Goal: Book appointment/travel/reservation

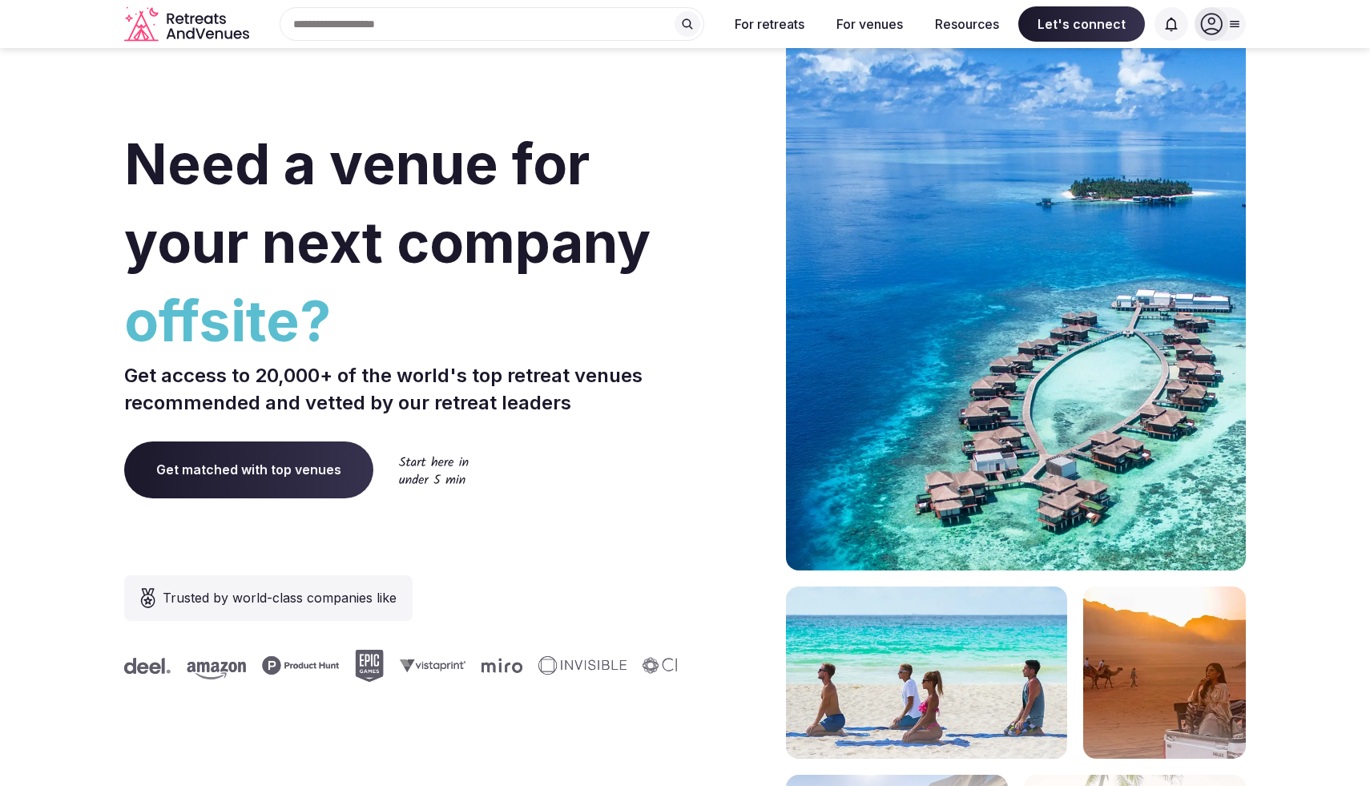
click at [436, 30] on div "Search Popular Destinations [GEOGRAPHIC_DATA], [GEOGRAPHIC_DATA] [GEOGRAPHIC_DA…" at bounding box center [486, 24] width 460 height 34
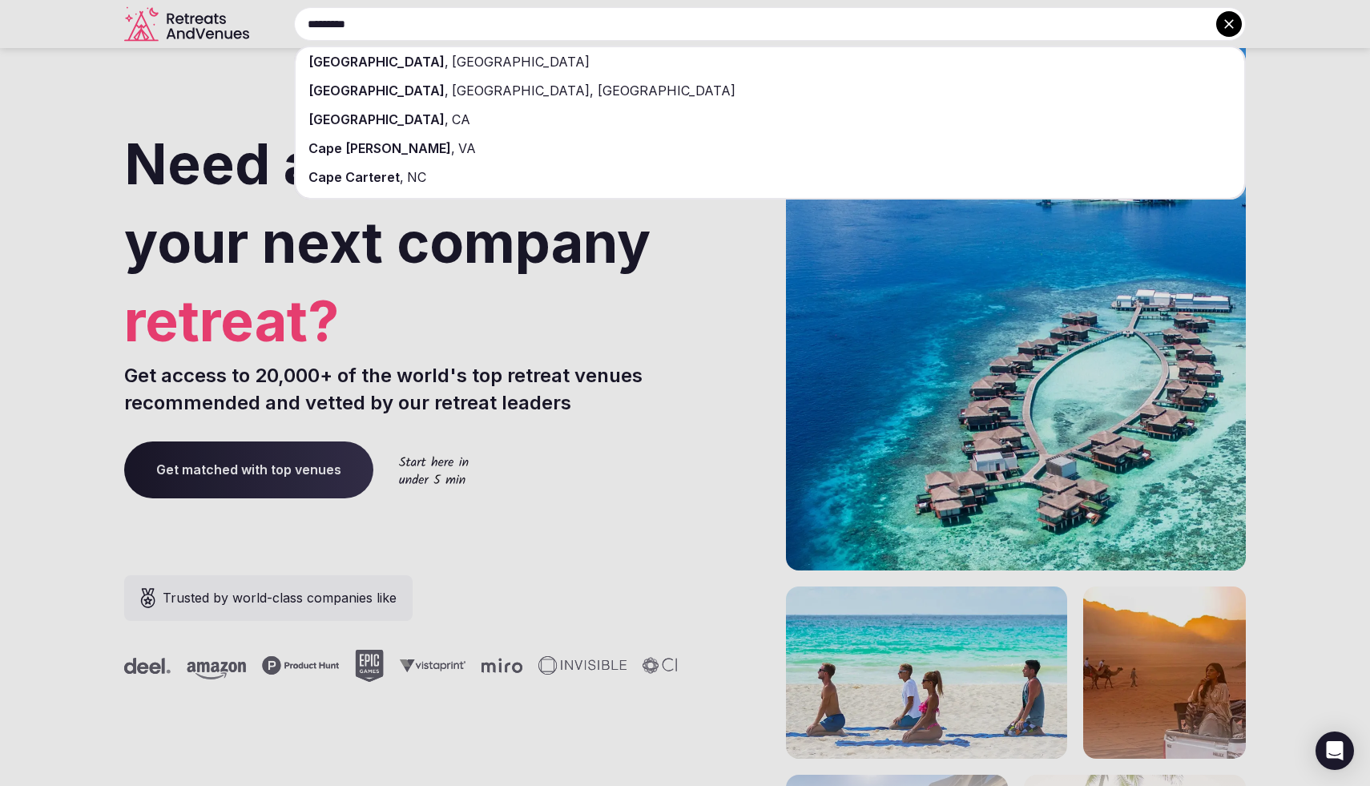
type input "*********"
click at [449, 58] on span "[GEOGRAPHIC_DATA]" at bounding box center [519, 62] width 141 height 16
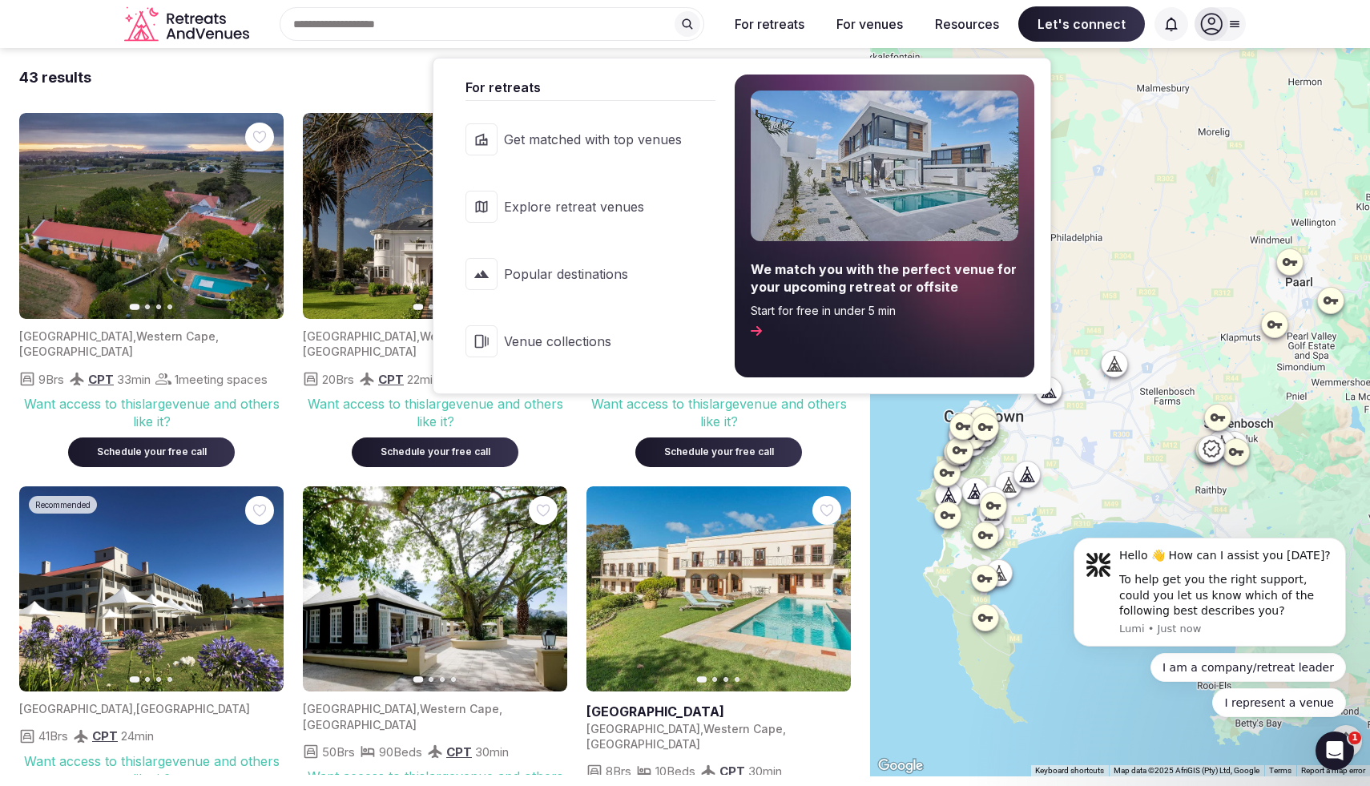
click at [618, 216] on link "Explore retreat venues" at bounding box center [582, 207] width 266 height 64
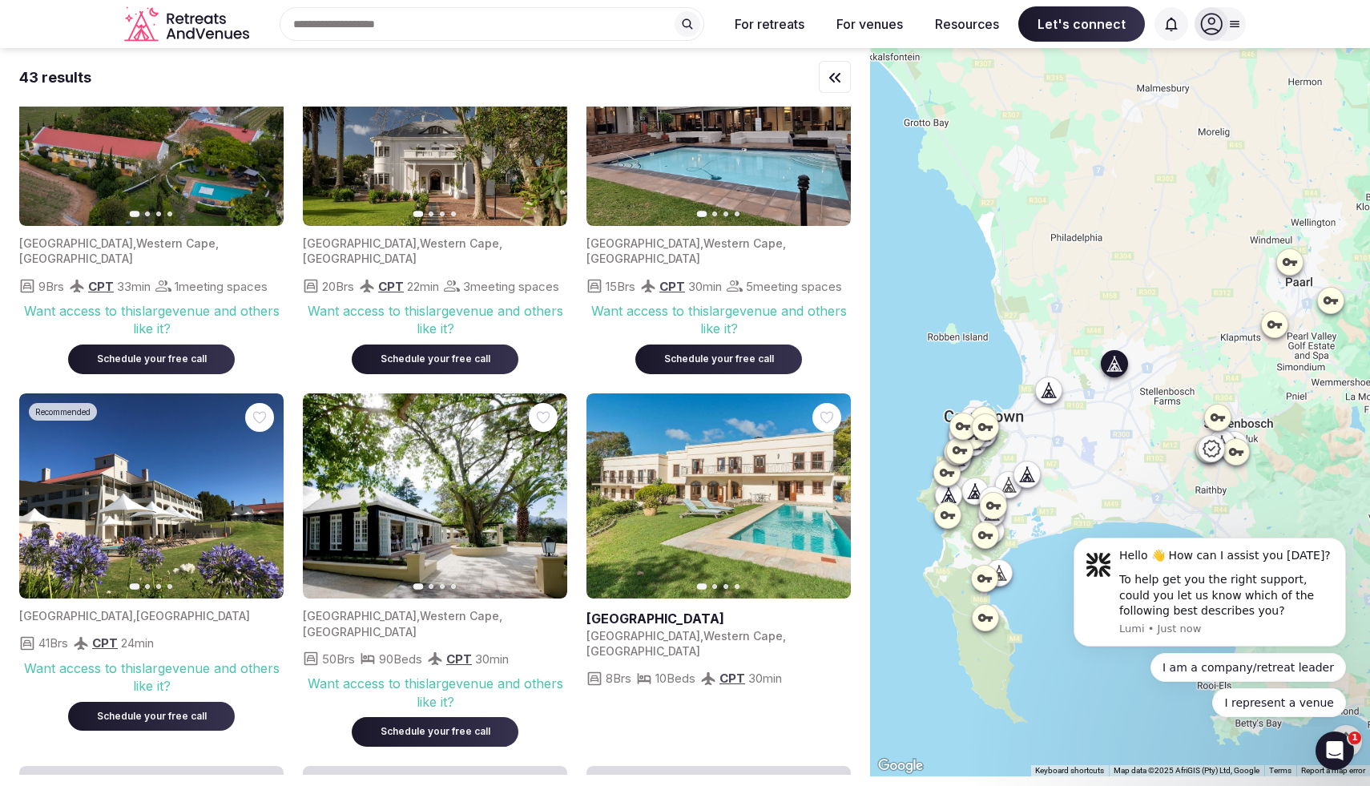
scroll to position [215, 0]
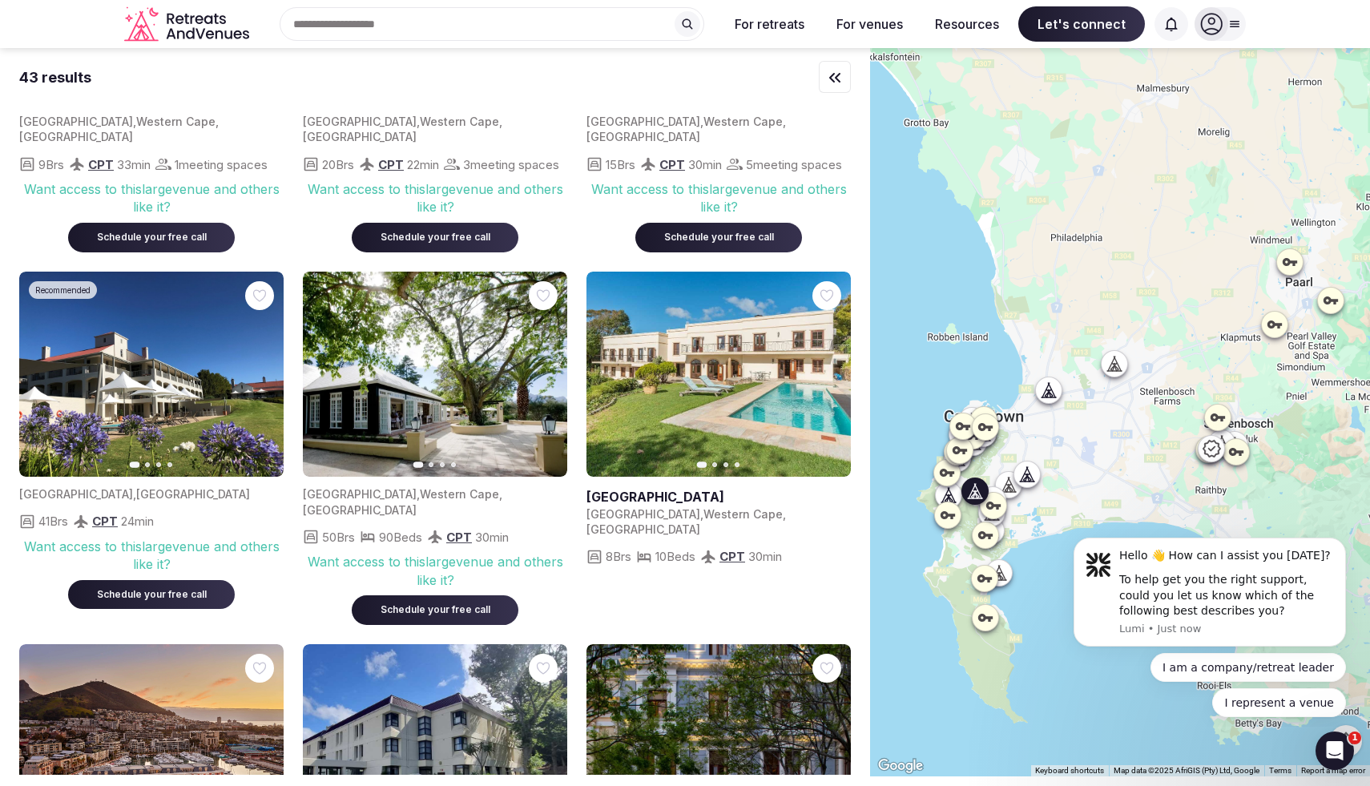
click at [828, 373] on icon "button" at bounding box center [829, 373] width 6 height 11
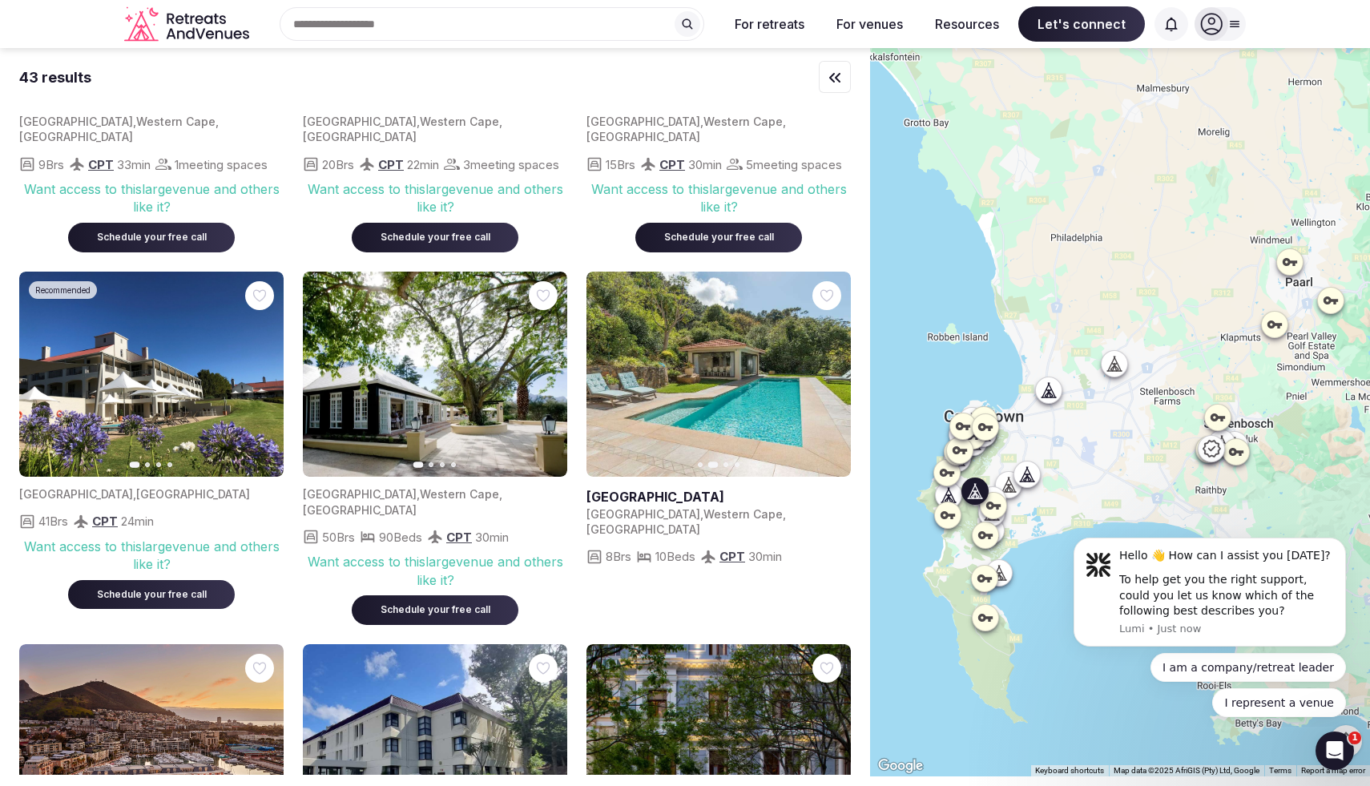
click at [827, 373] on icon "button" at bounding box center [828, 374] width 13 height 13
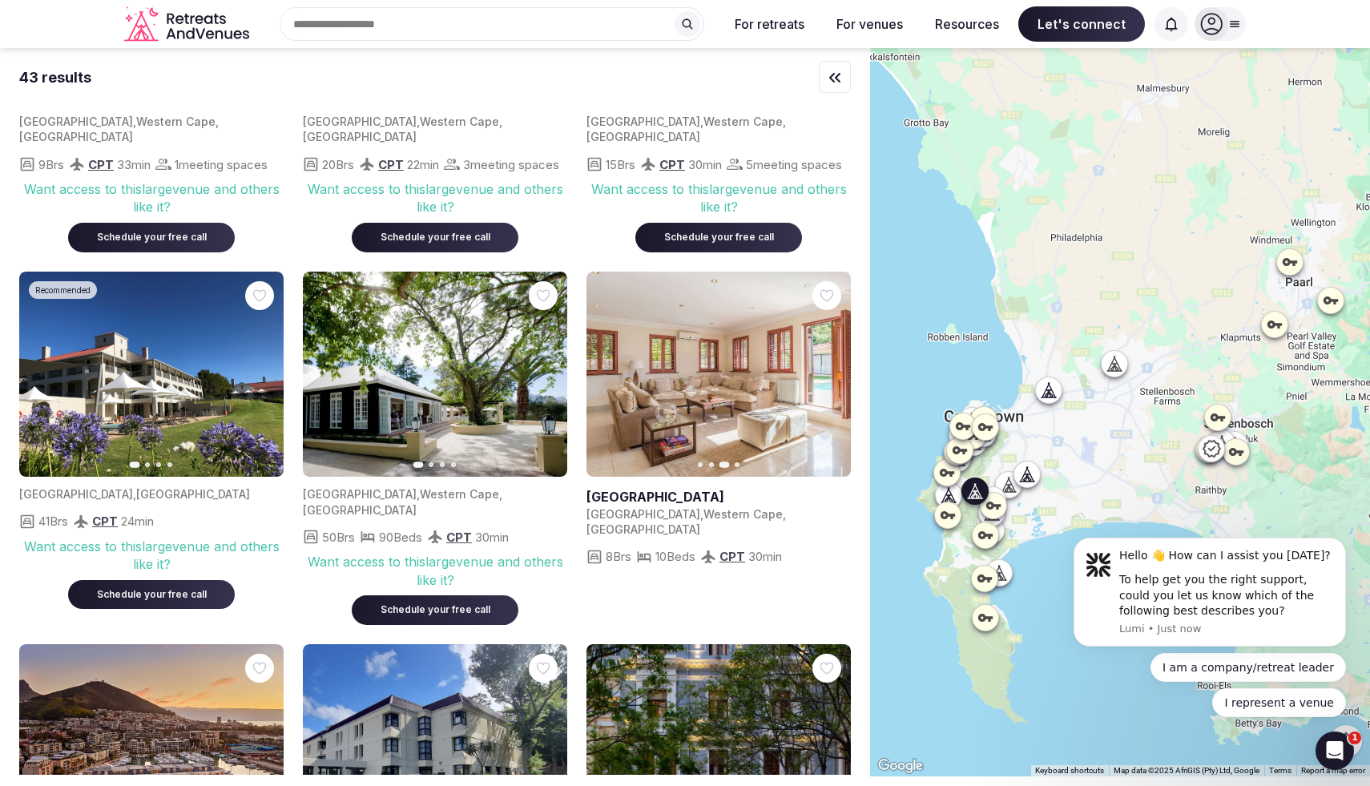
click at [827, 373] on icon "button" at bounding box center [828, 374] width 13 height 13
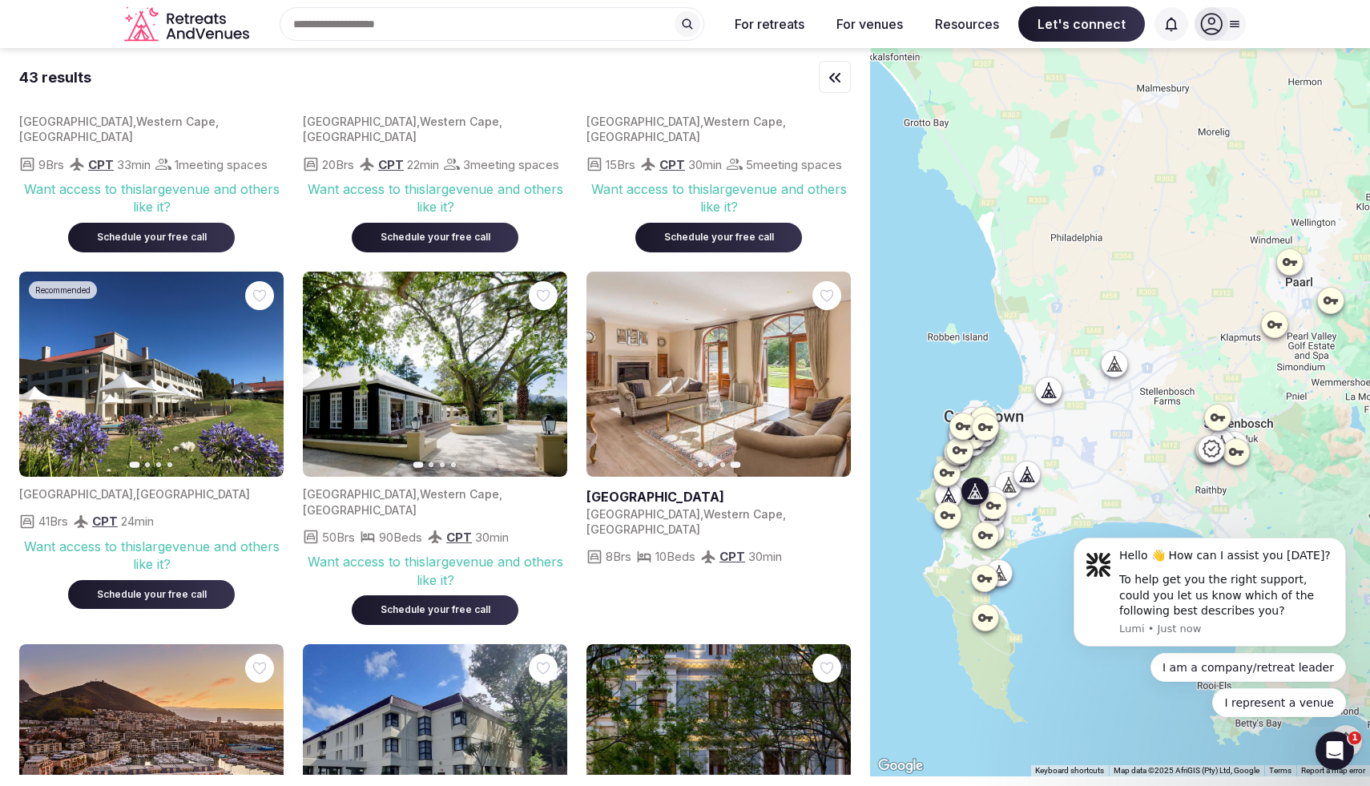
click at [758, 373] on link at bounding box center [718, 375] width 264 height 206
click at [542, 377] on icon "button" at bounding box center [544, 374] width 13 height 13
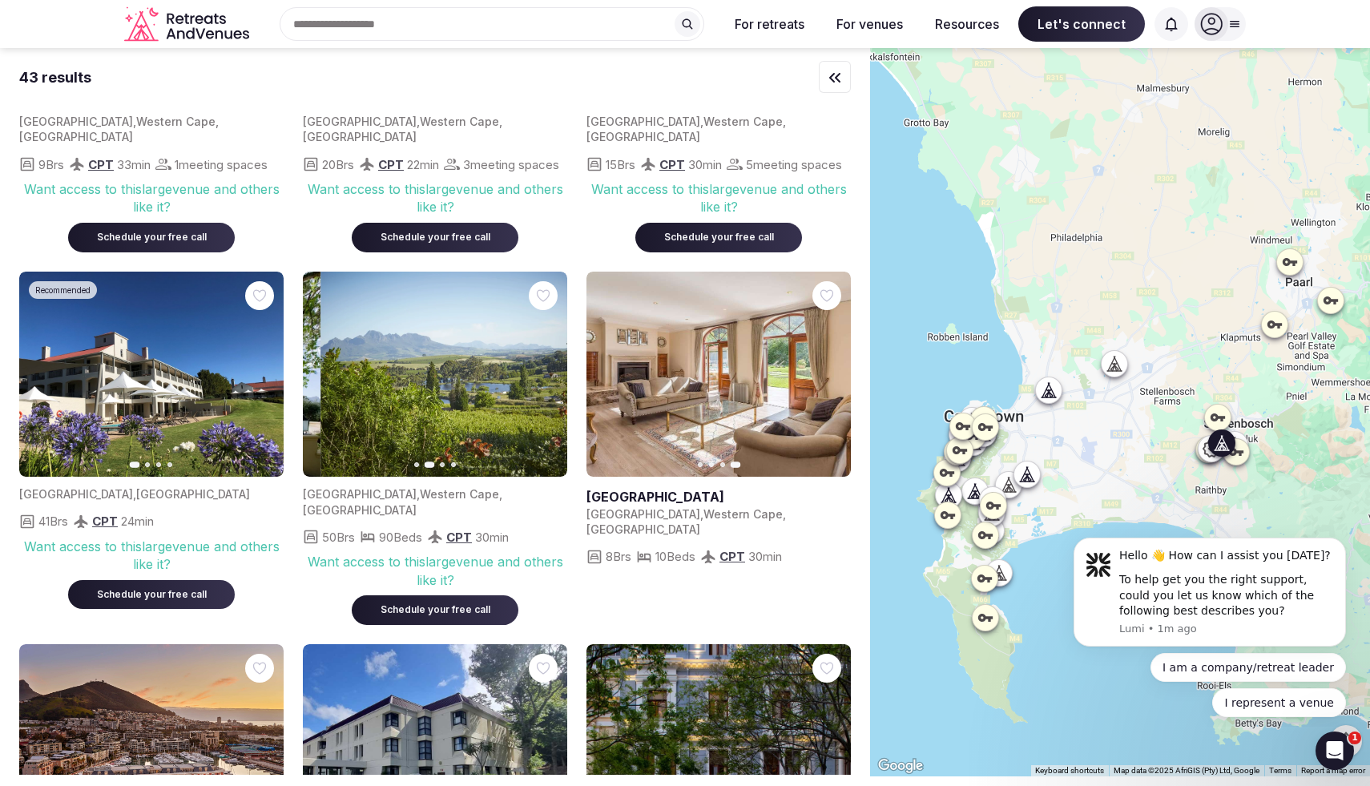
click at [542, 377] on icon "button" at bounding box center [544, 374] width 13 height 13
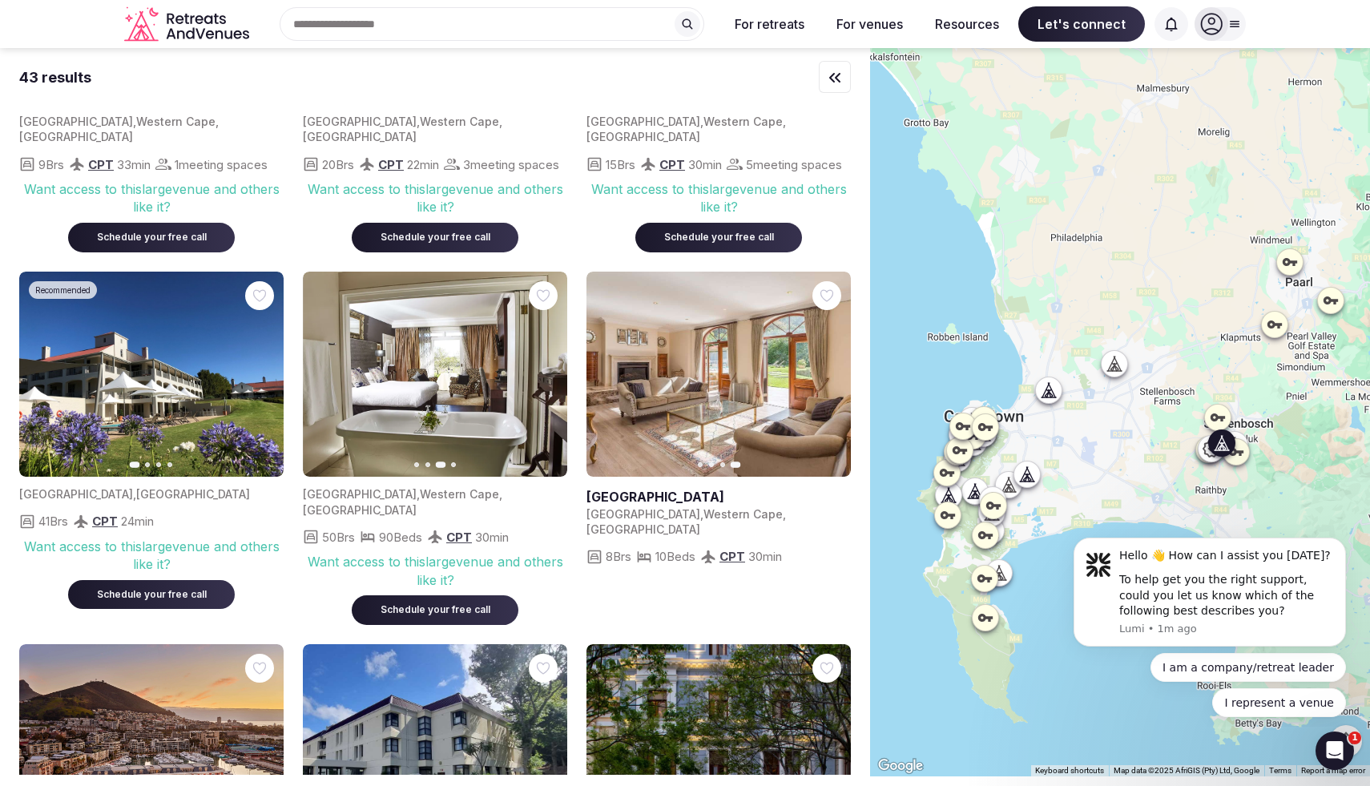
click at [542, 377] on icon "button" at bounding box center [544, 374] width 13 height 13
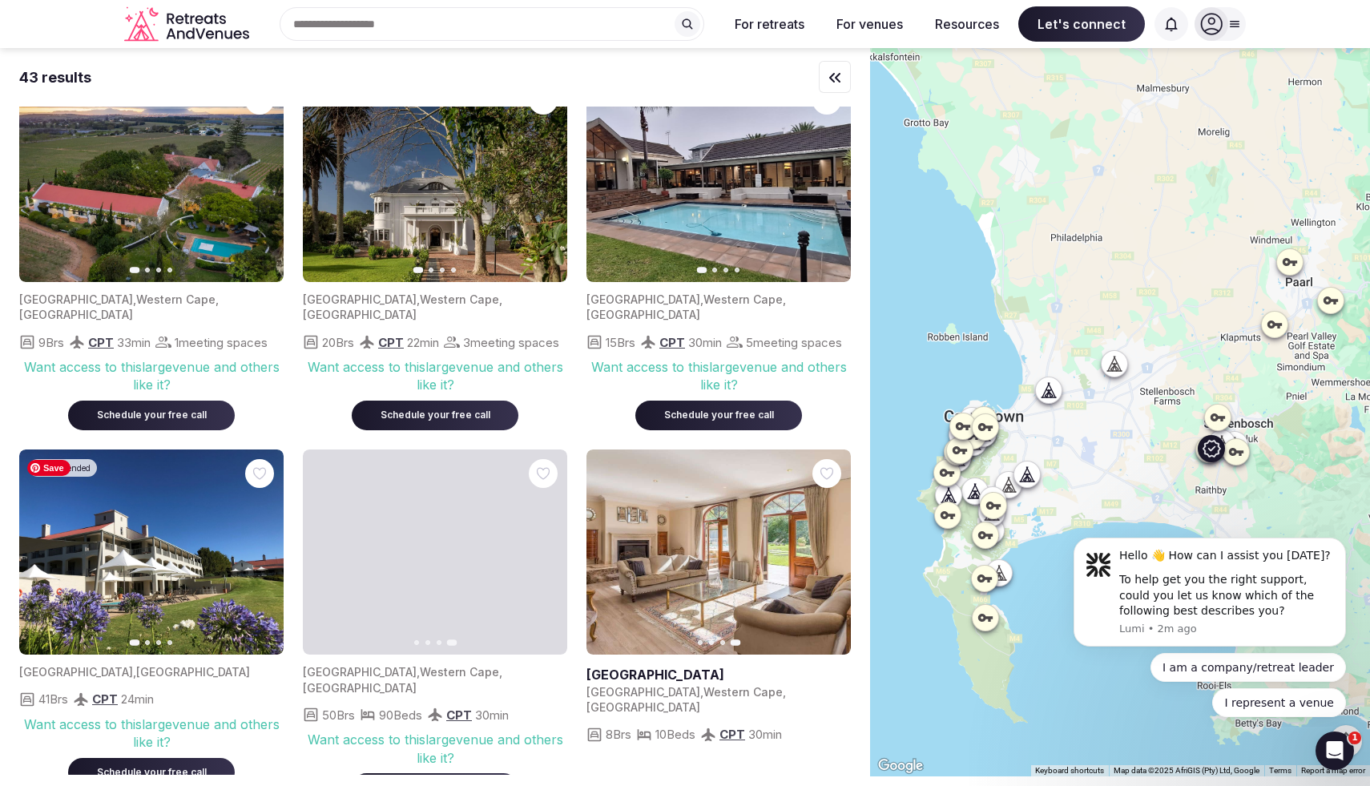
scroll to position [38, 0]
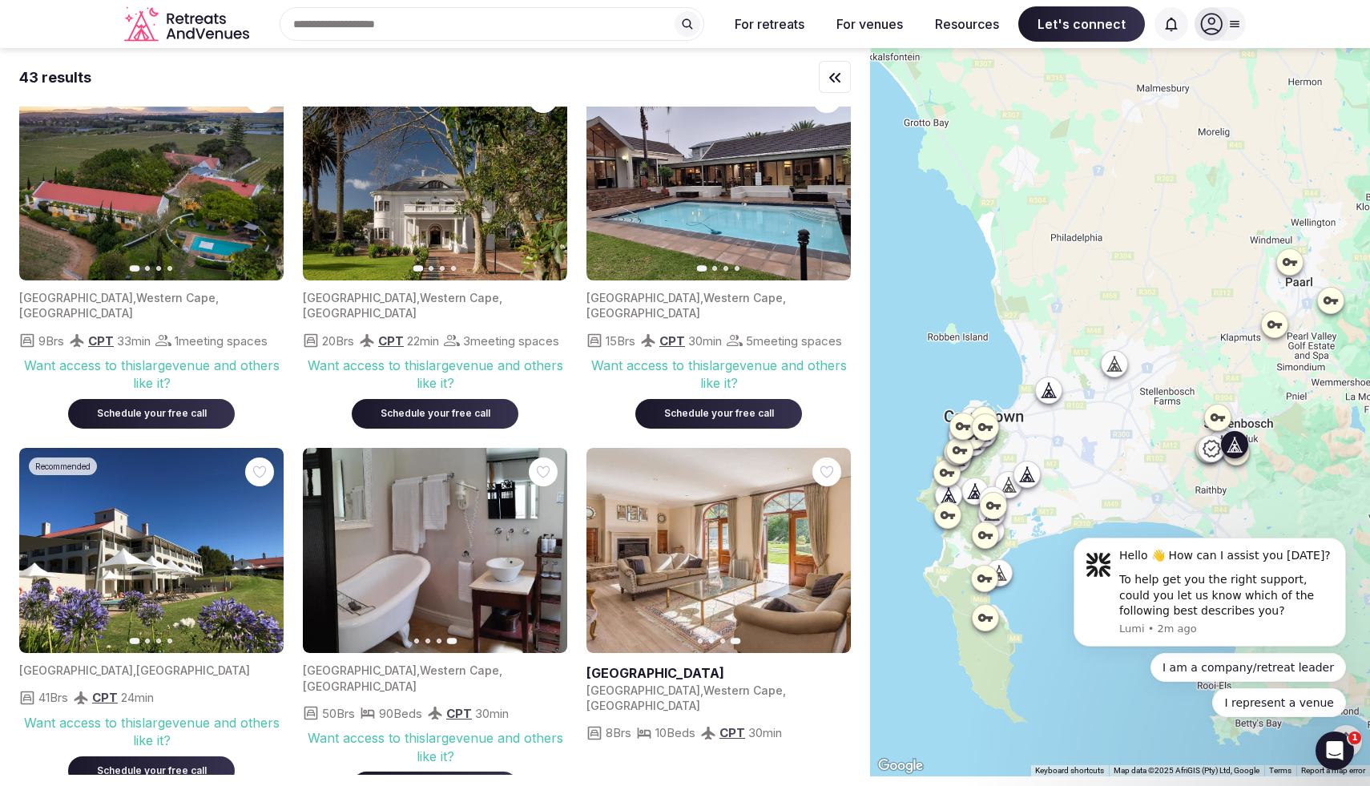
click at [256, 187] on button "Next slide" at bounding box center [261, 178] width 26 height 26
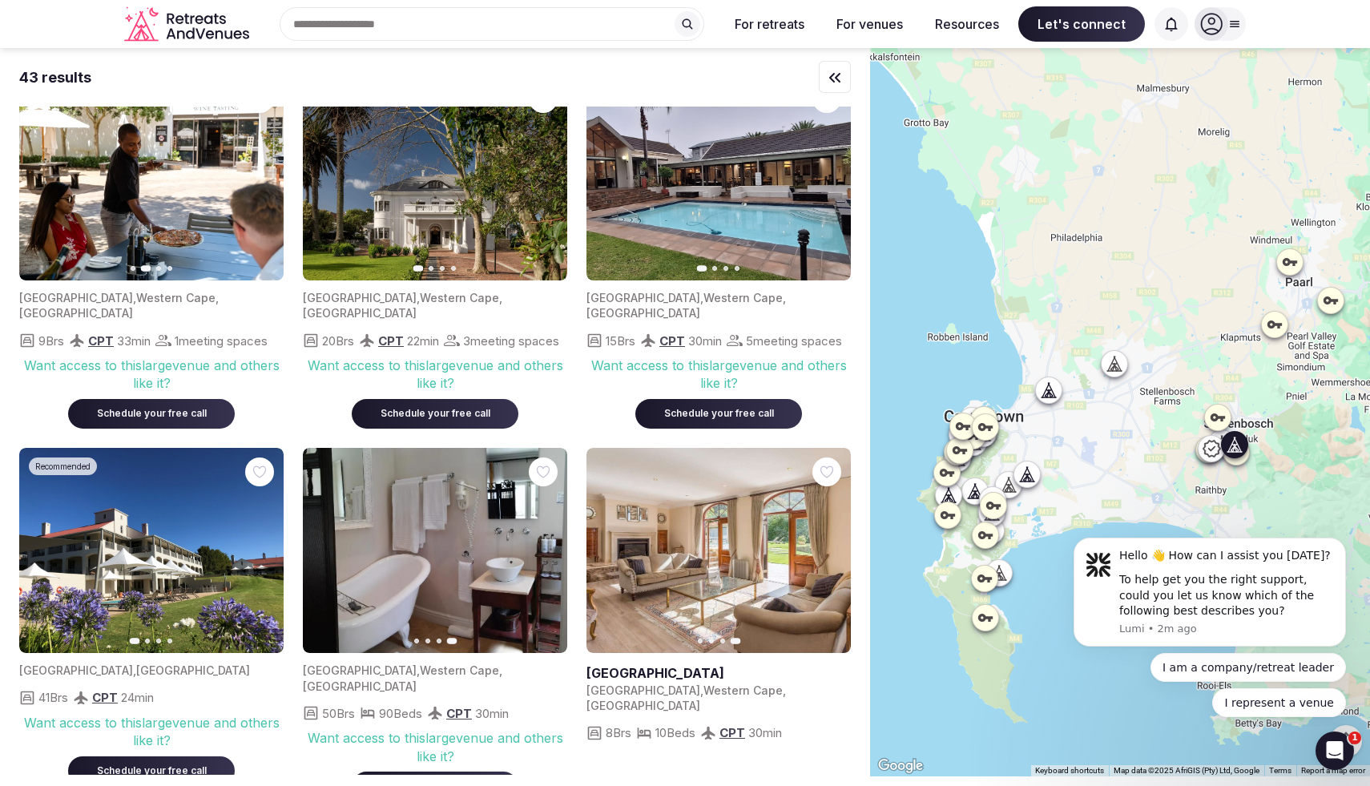
click at [256, 187] on button "Next slide" at bounding box center [261, 178] width 26 height 26
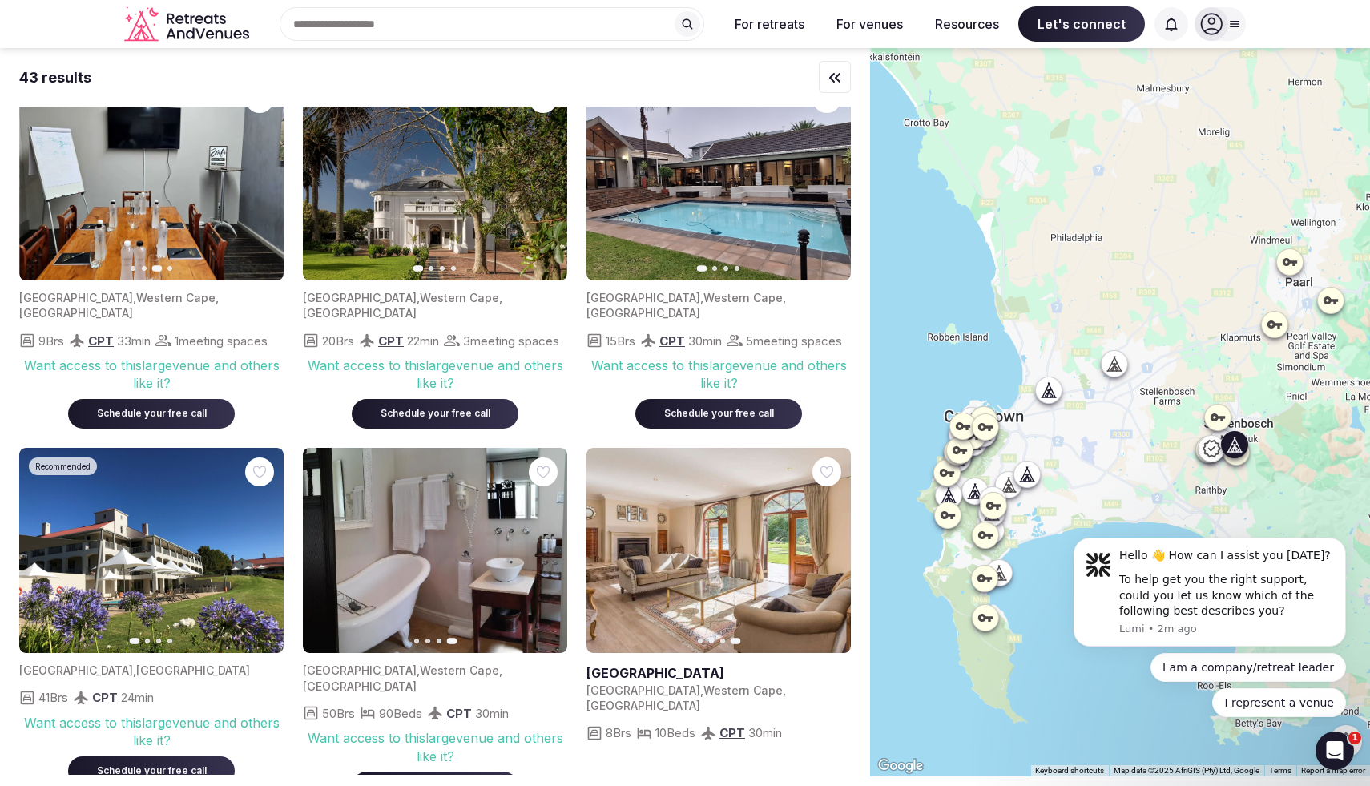
click at [256, 187] on button "Next slide" at bounding box center [261, 178] width 26 height 26
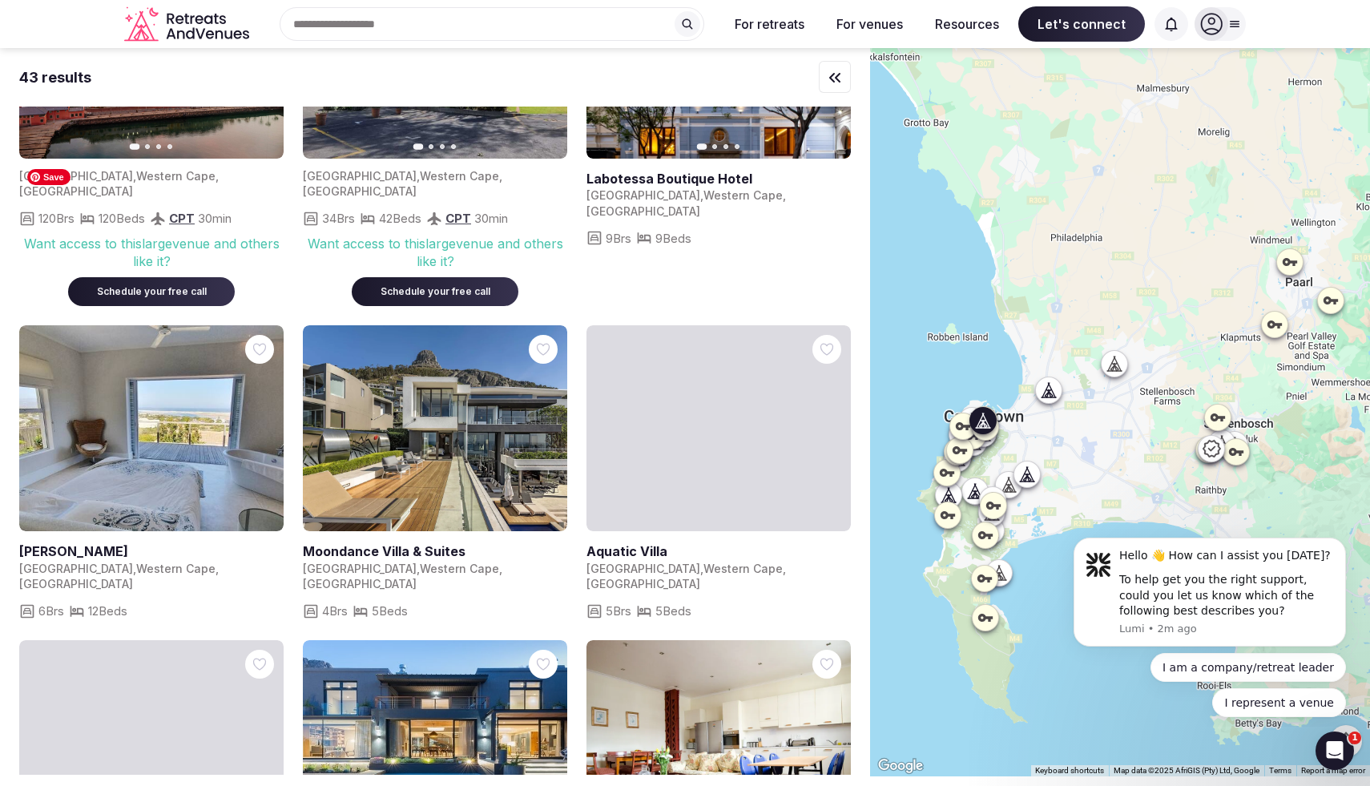
scroll to position [908, 0]
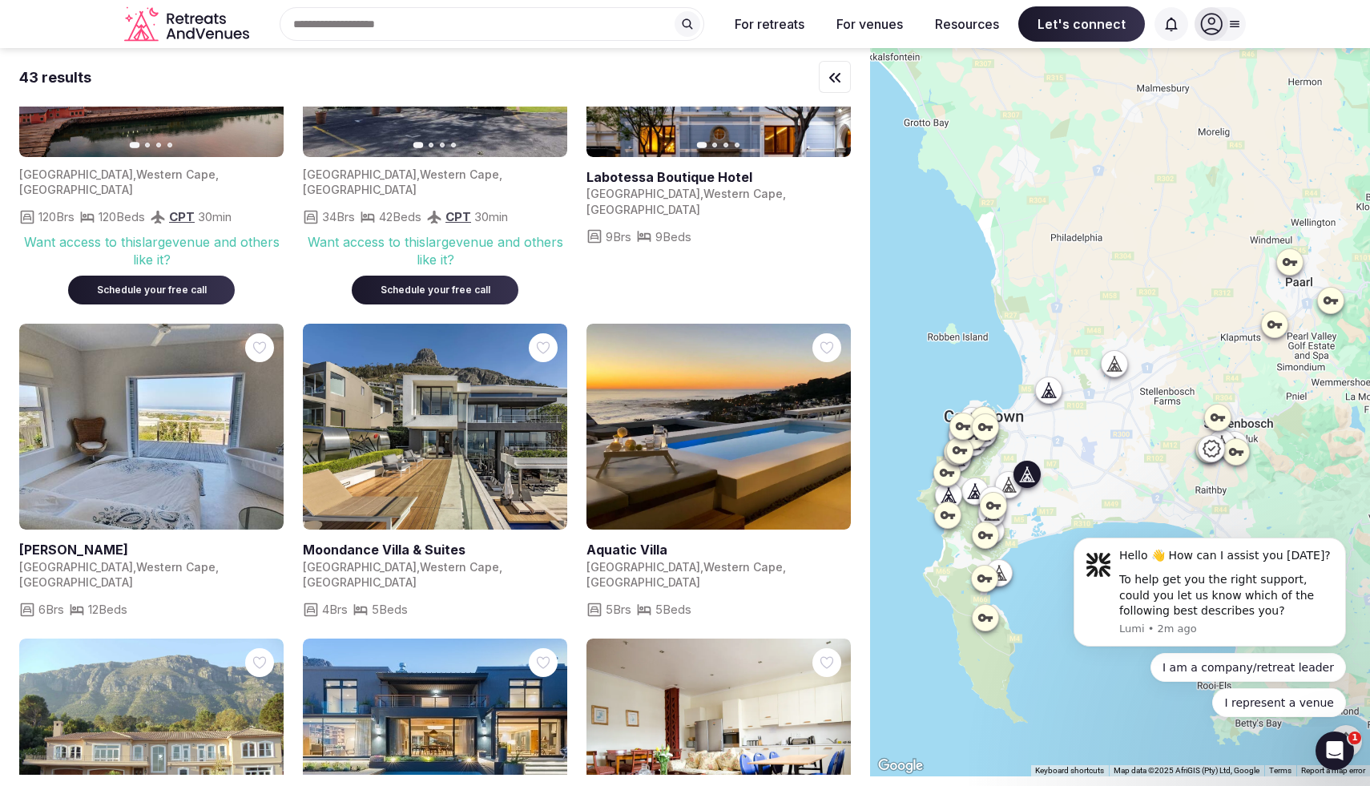
click at [193, 396] on link at bounding box center [151, 427] width 264 height 206
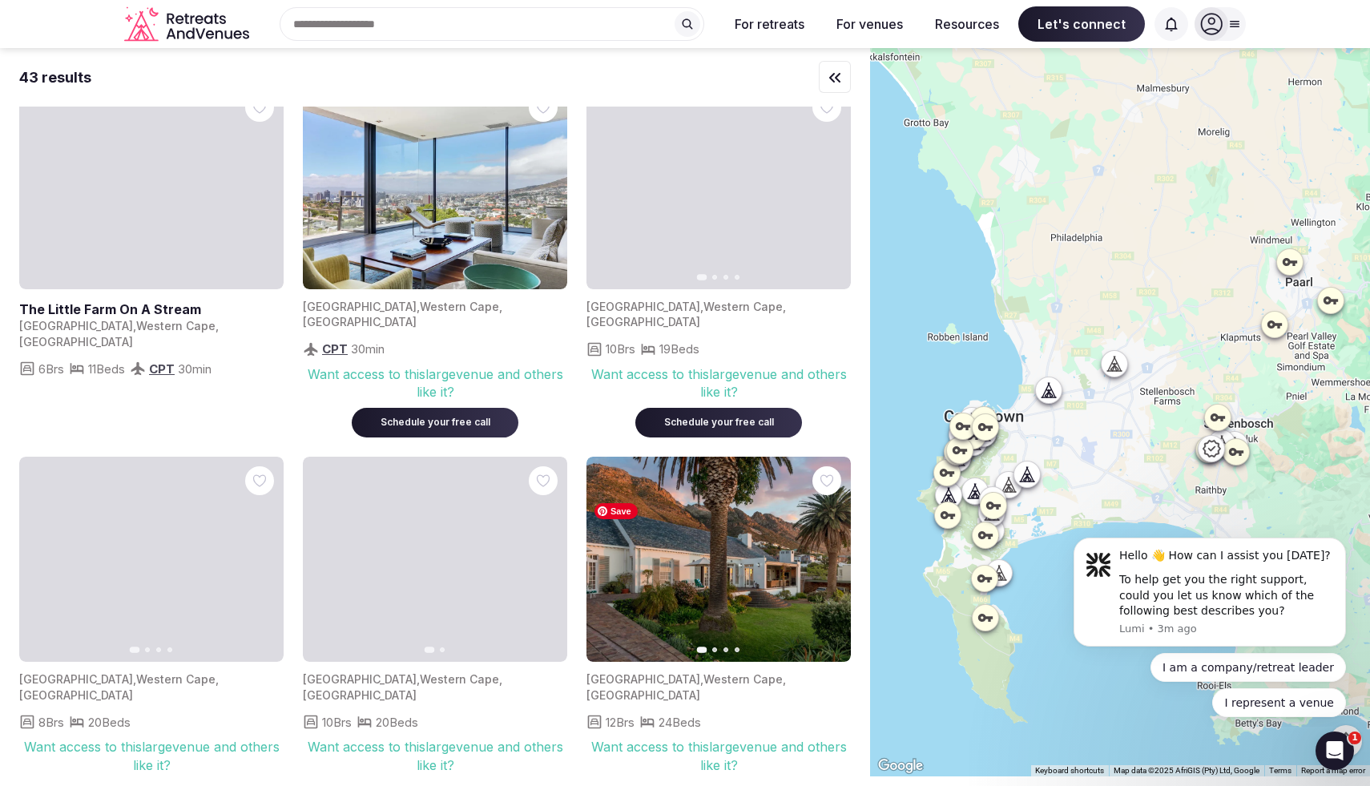
scroll to position [1839, 0]
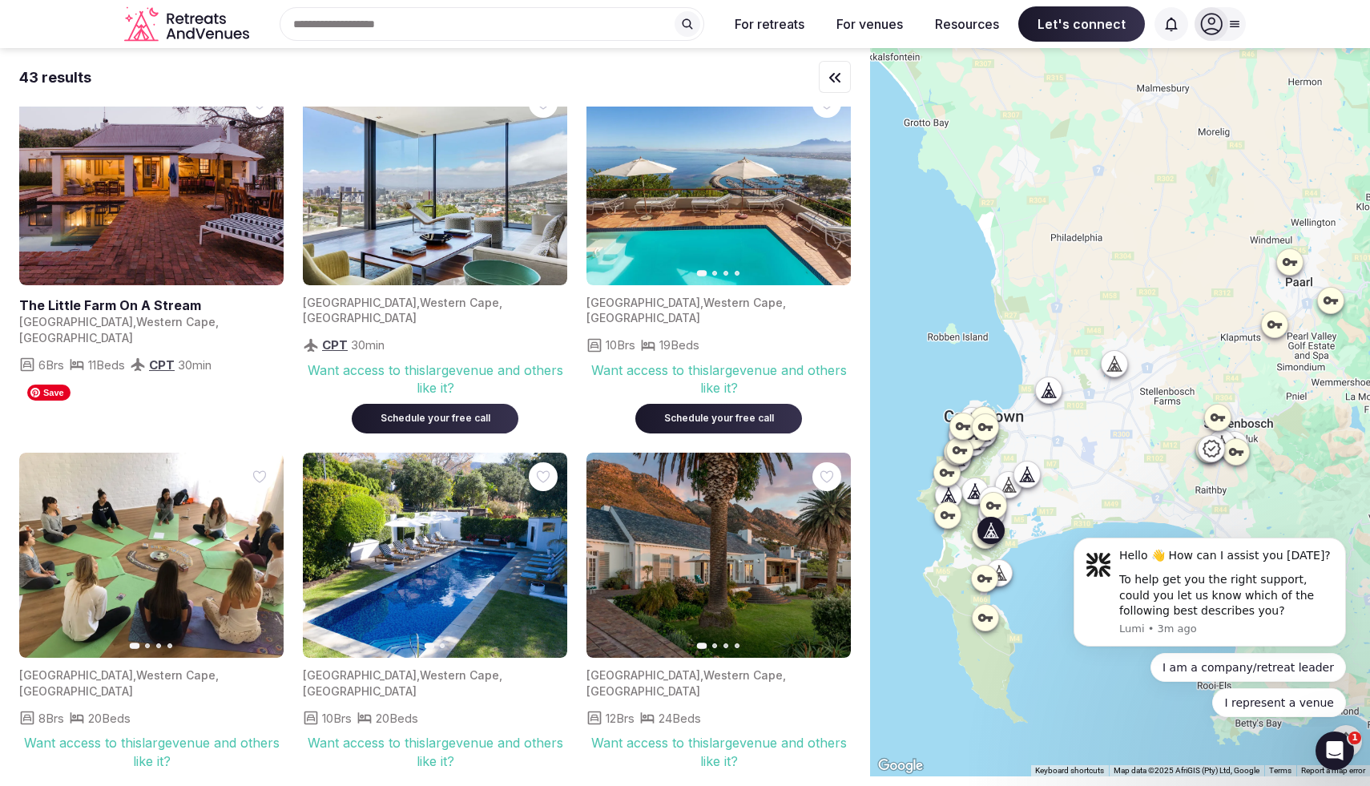
click at [272, 471] on img at bounding box center [151, 556] width 264 height 206
click at [265, 549] on icon "button" at bounding box center [261, 555] width 13 height 13
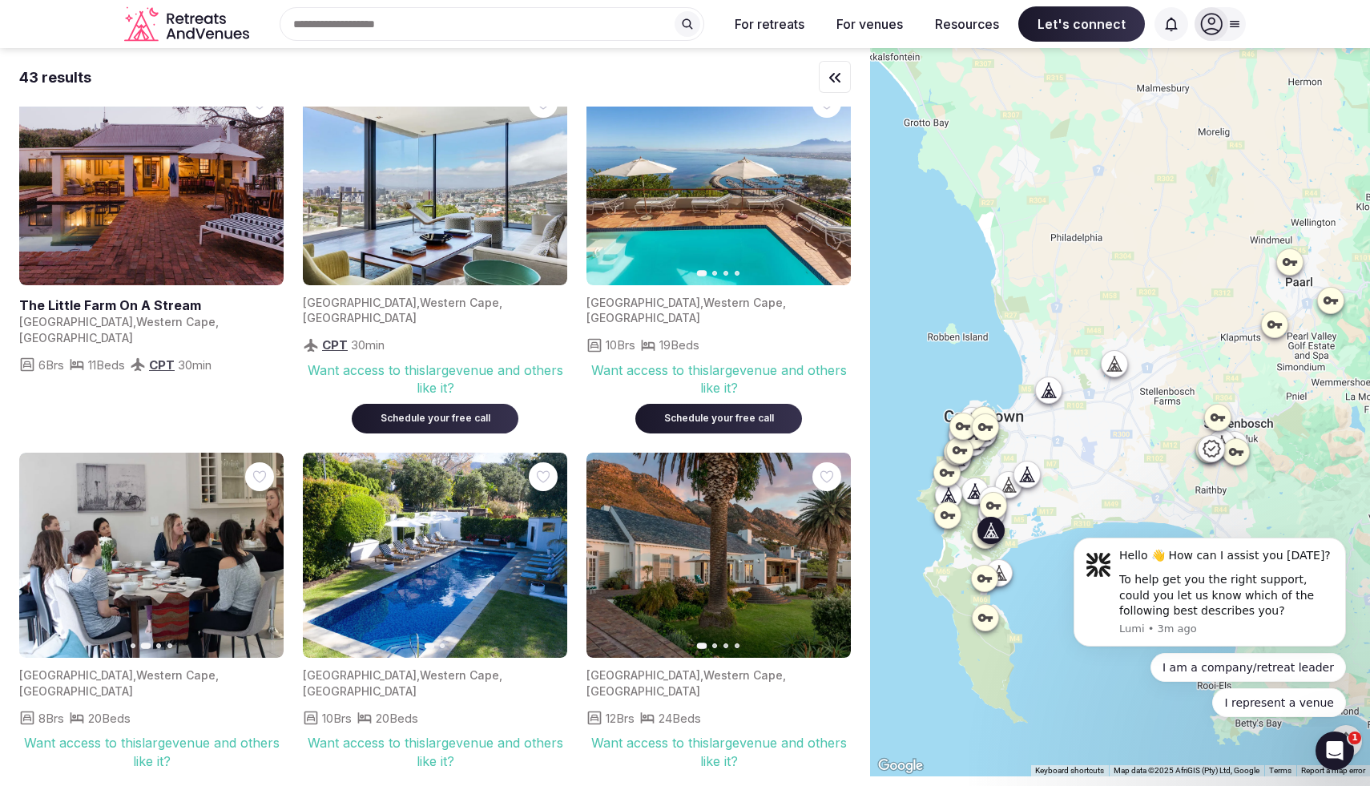
click at [265, 549] on icon "button" at bounding box center [261, 555] width 13 height 13
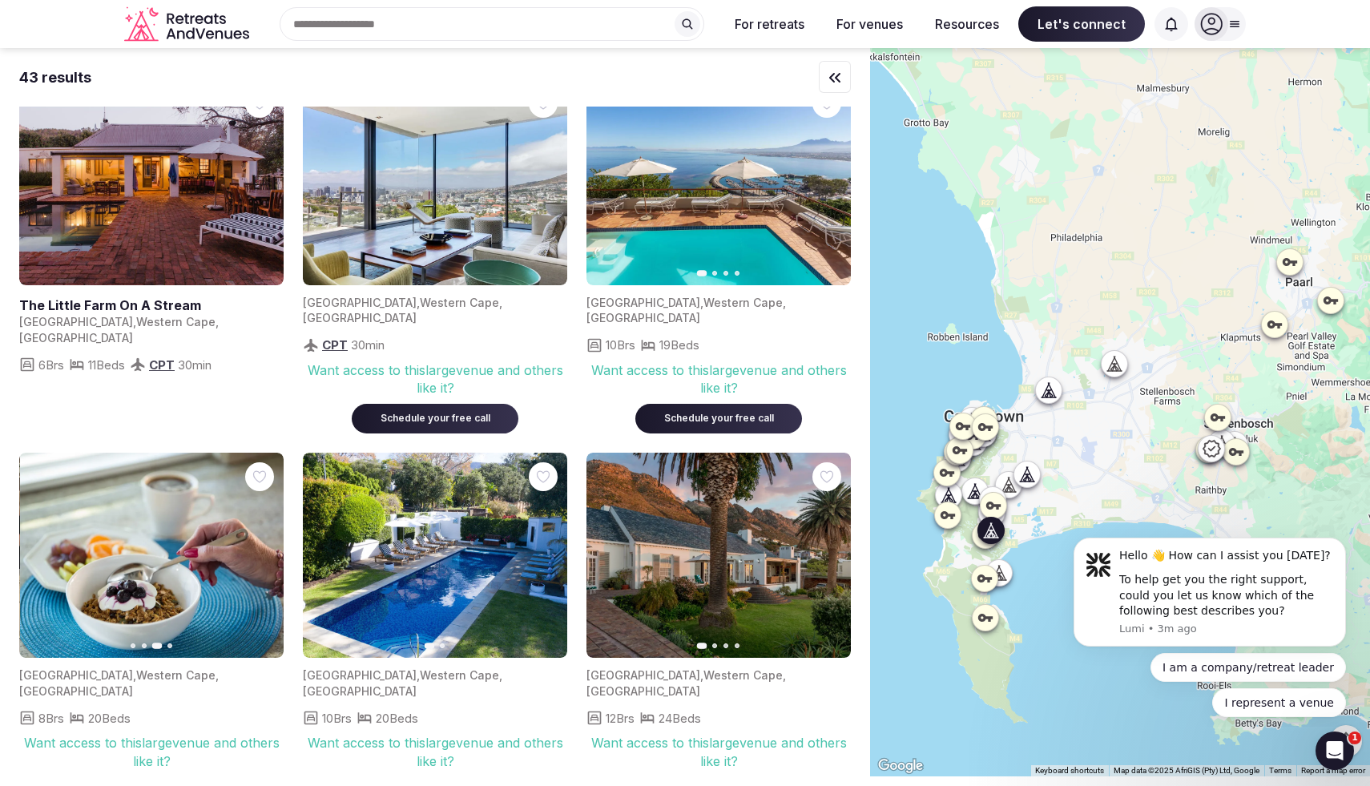
click at [265, 549] on icon "button" at bounding box center [261, 555] width 13 height 13
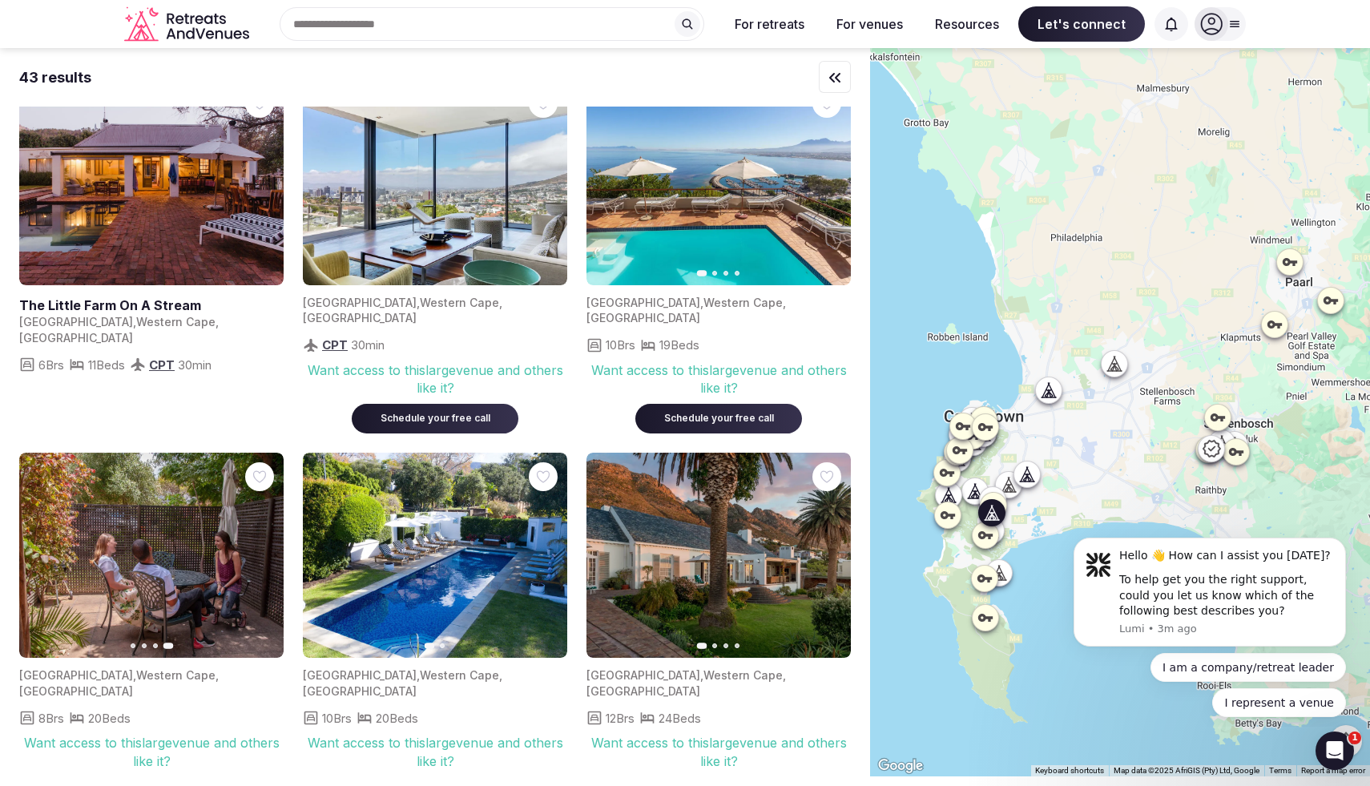
click at [546, 549] on icon "button" at bounding box center [544, 555] width 13 height 13
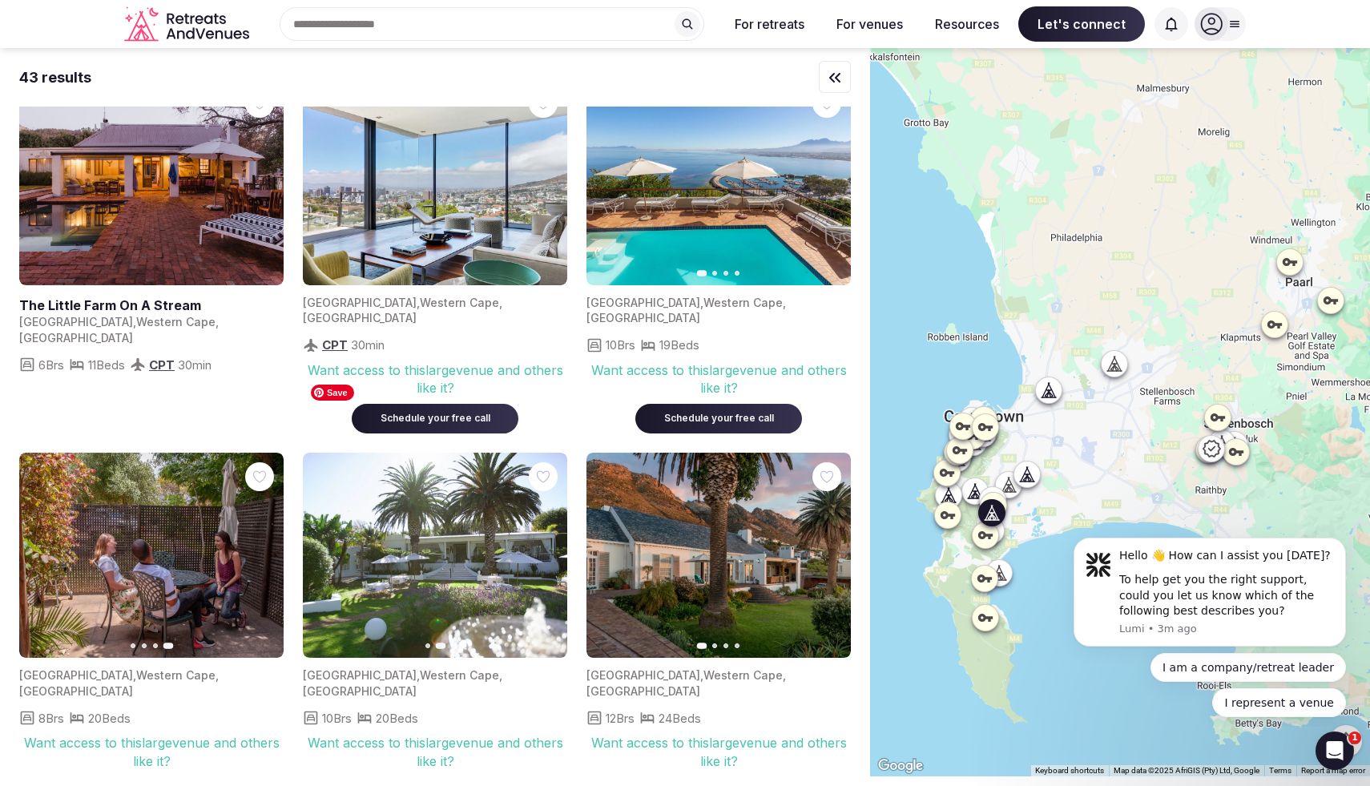
click at [445, 493] on img at bounding box center [435, 556] width 264 height 206
click at [458, 486] on img at bounding box center [435, 556] width 264 height 206
click at [453, 453] on img at bounding box center [435, 556] width 264 height 206
click at [373, 582] on img at bounding box center [435, 556] width 264 height 206
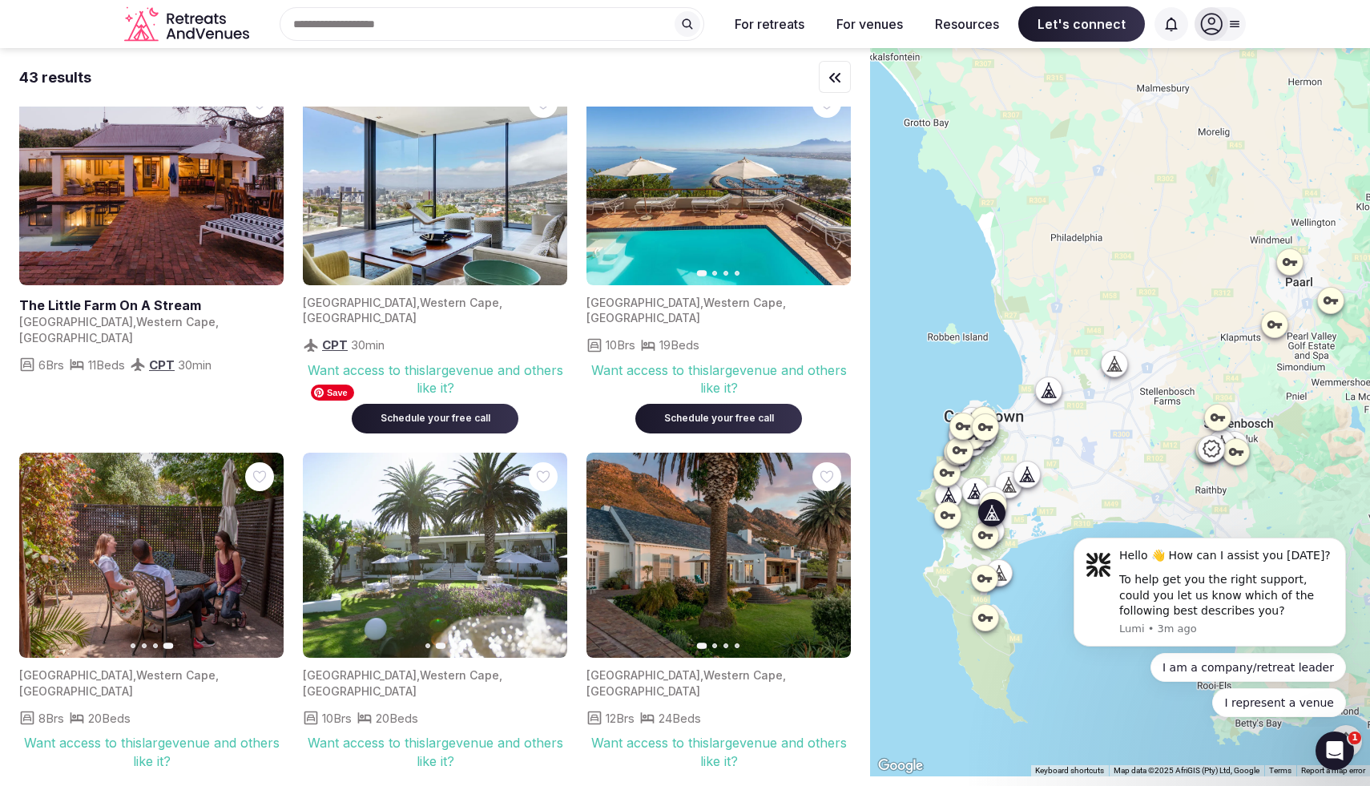
click at [376, 558] on img at bounding box center [435, 556] width 264 height 206
click at [376, 548] on img at bounding box center [435, 556] width 264 height 206
click at [386, 469] on img at bounding box center [435, 556] width 264 height 206
click at [382, 658] on div "[GEOGRAPHIC_DATA] , [GEOGRAPHIC_DATA] , [GEOGRAPHIC_DATA] 10 Brs 20 Beds Want a…" at bounding box center [435, 732] width 264 height 148
click at [463, 784] on div "Schedule your free call" at bounding box center [435, 791] width 128 height 14
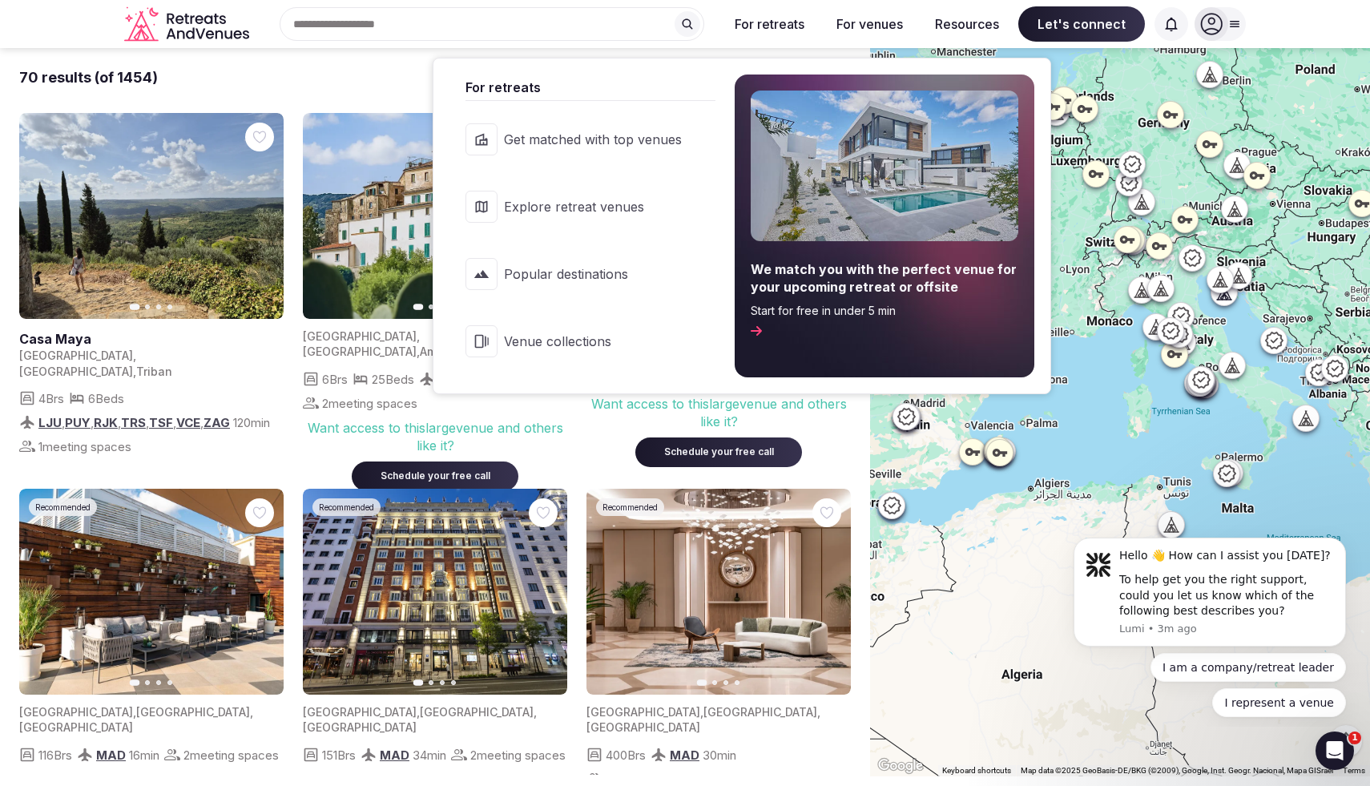
click at [752, 27] on button "For retreats" at bounding box center [769, 23] width 95 height 35
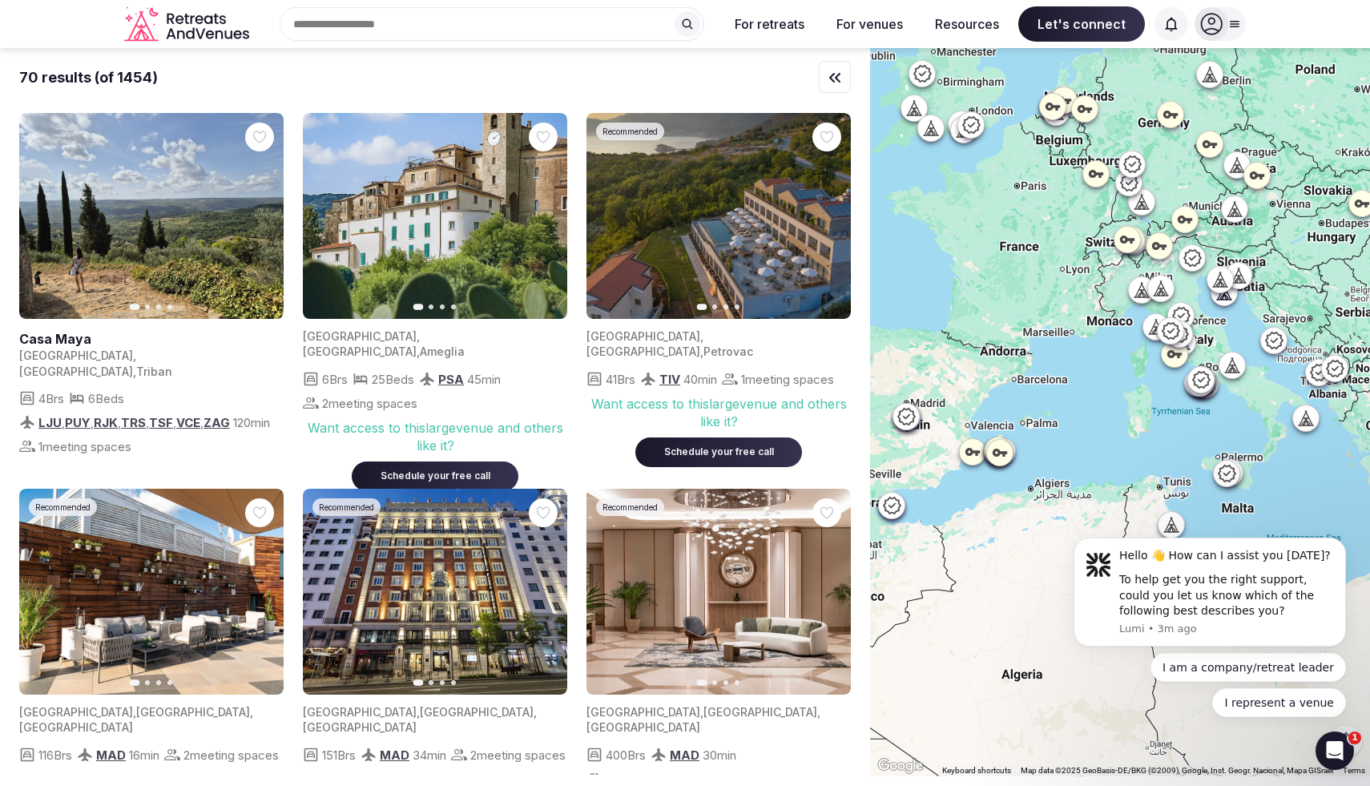
click at [755, 18] on button "For retreats" at bounding box center [769, 23] width 95 height 35
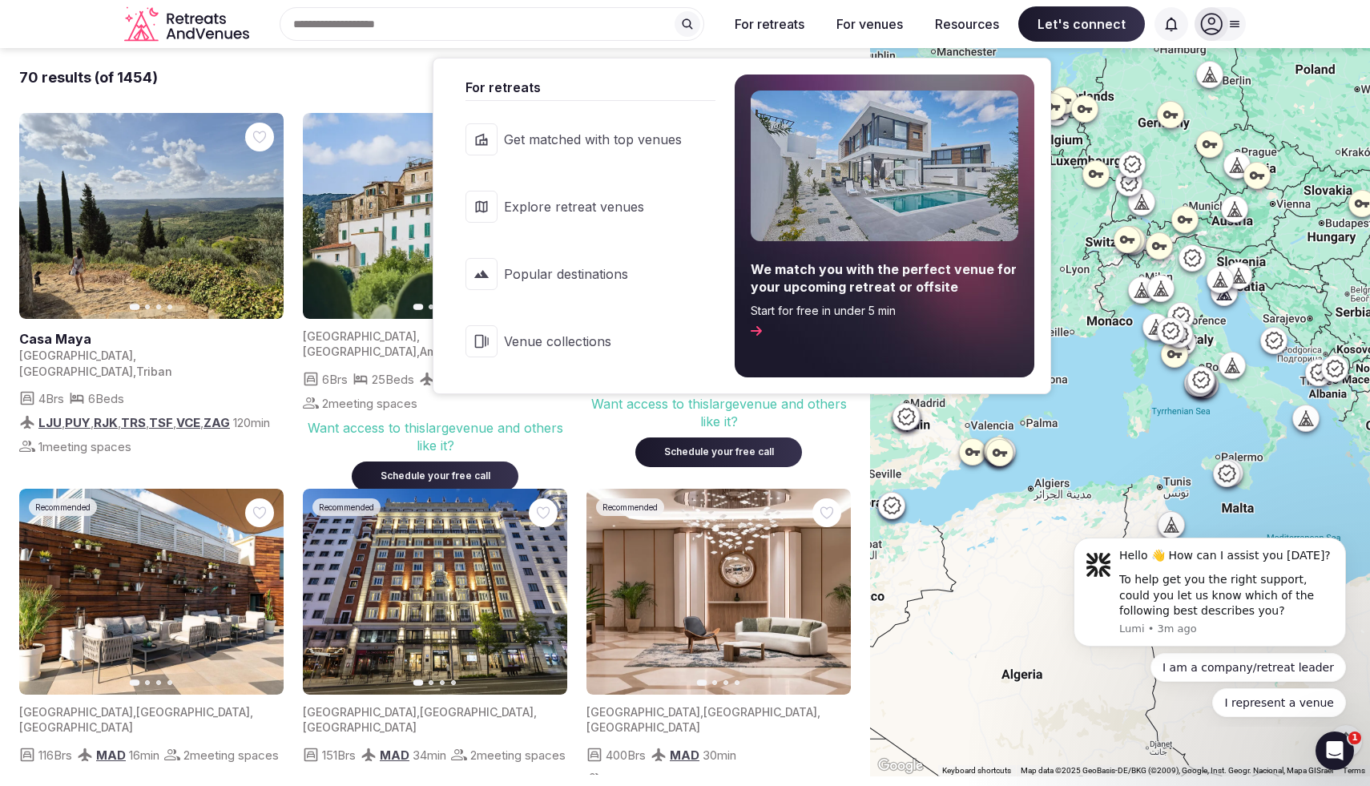
click at [520, 145] on span "Get matched with top venues" at bounding box center [593, 140] width 178 height 18
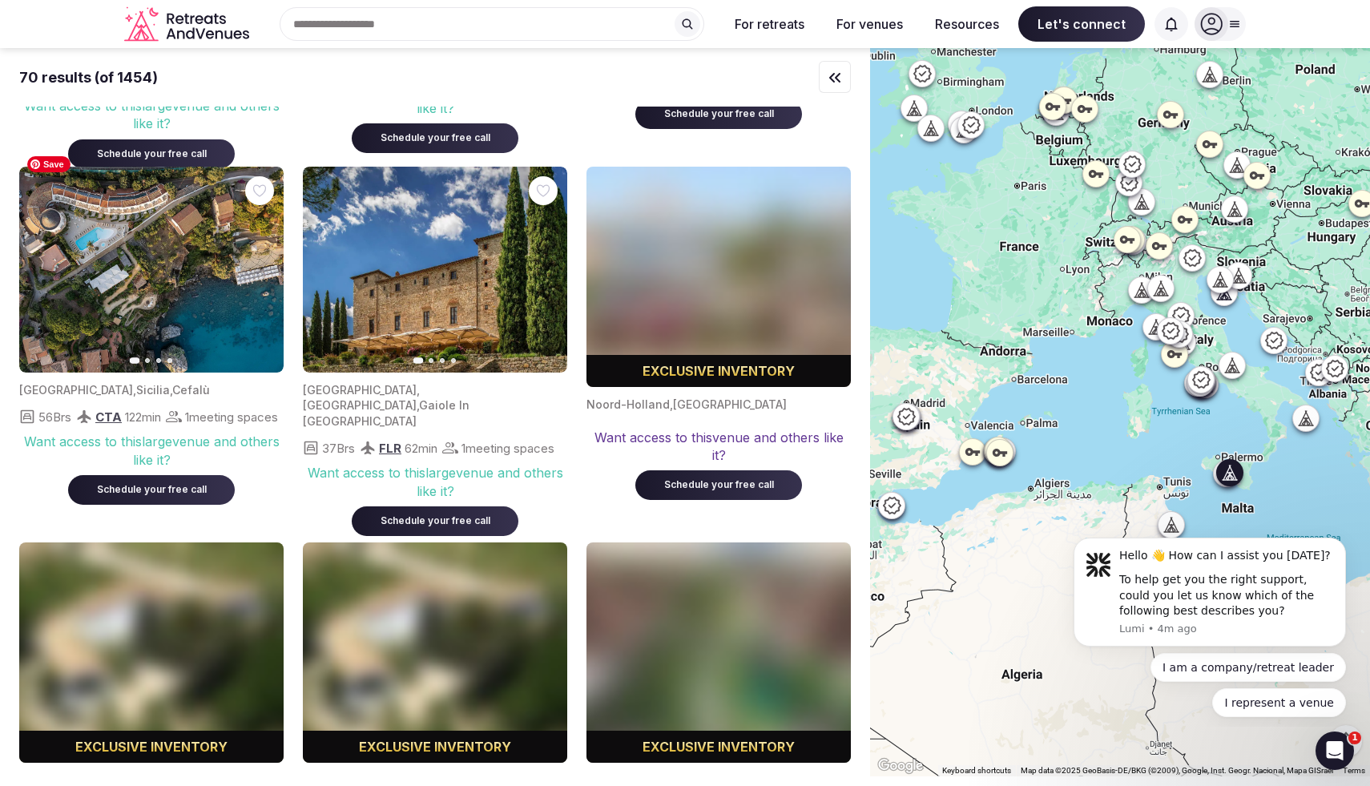
scroll to position [6056, 0]
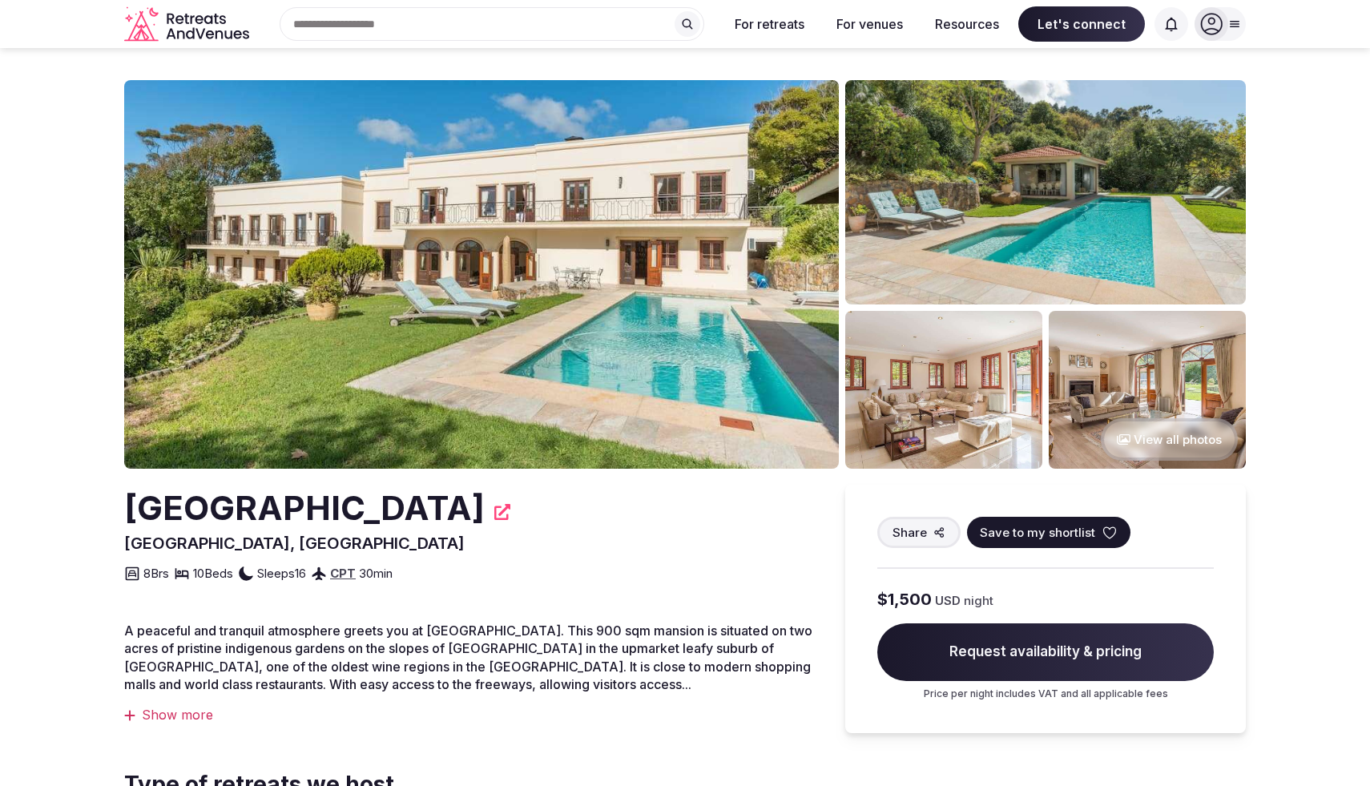
click at [1173, 430] on button "View all photos" at bounding box center [1169, 439] width 137 height 42
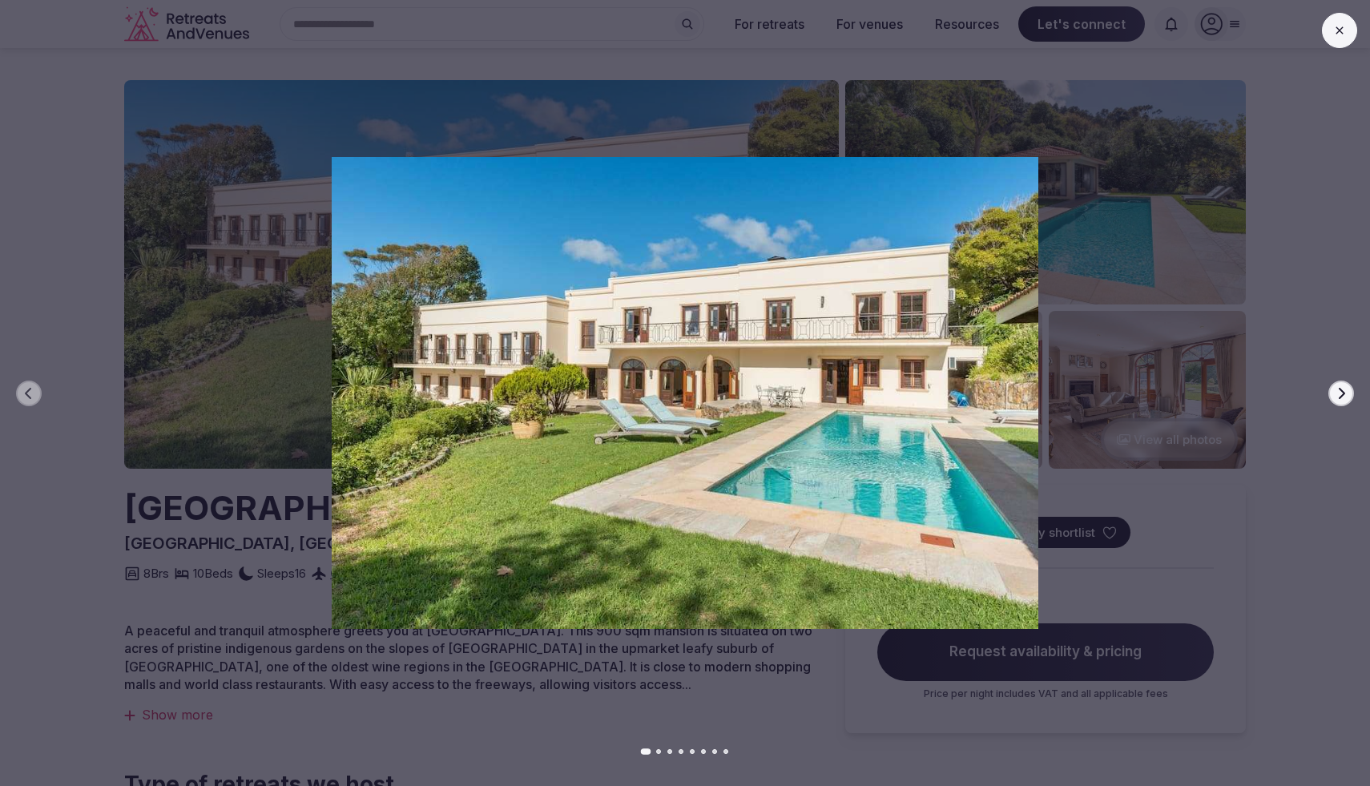
click at [1333, 399] on button "Next slide" at bounding box center [1341, 394] width 26 height 26
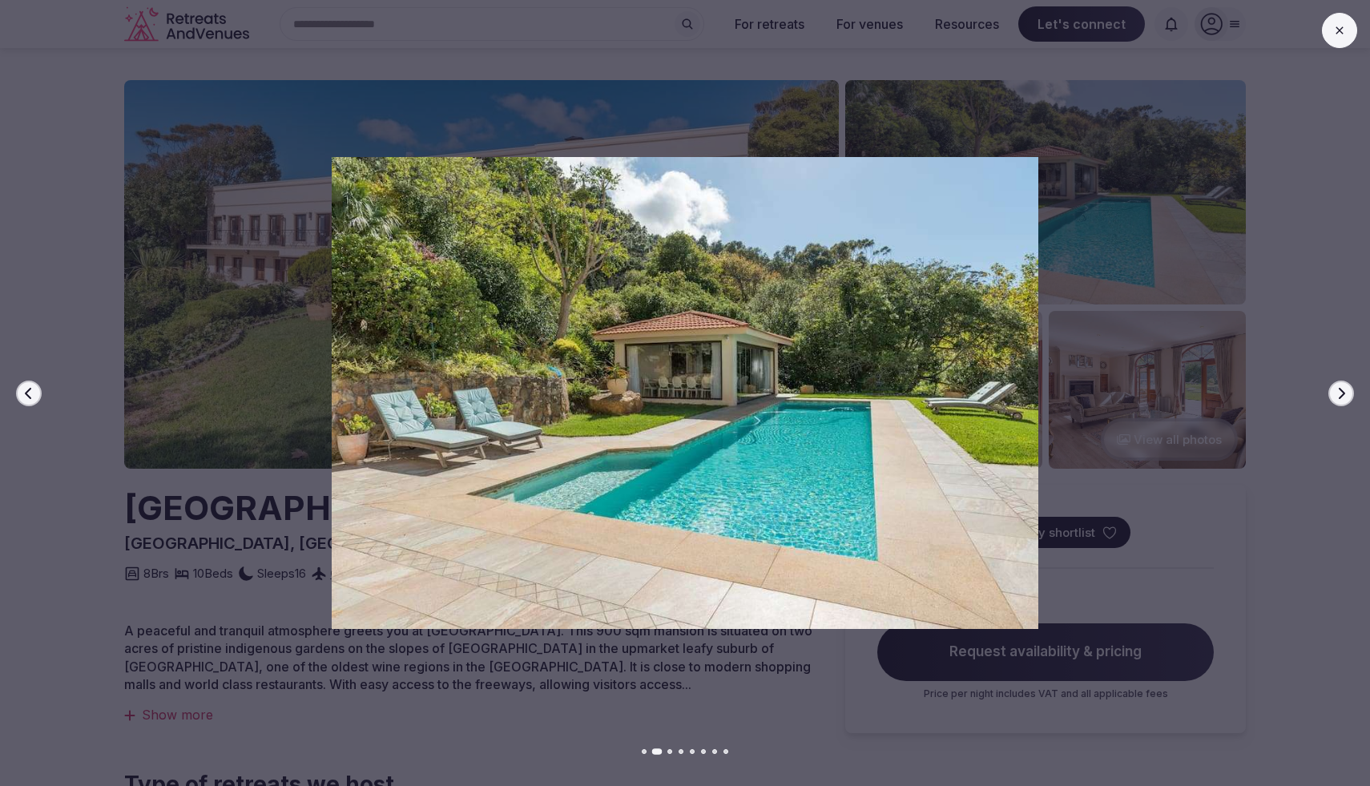
click at [1333, 399] on button "Next slide" at bounding box center [1341, 394] width 26 height 26
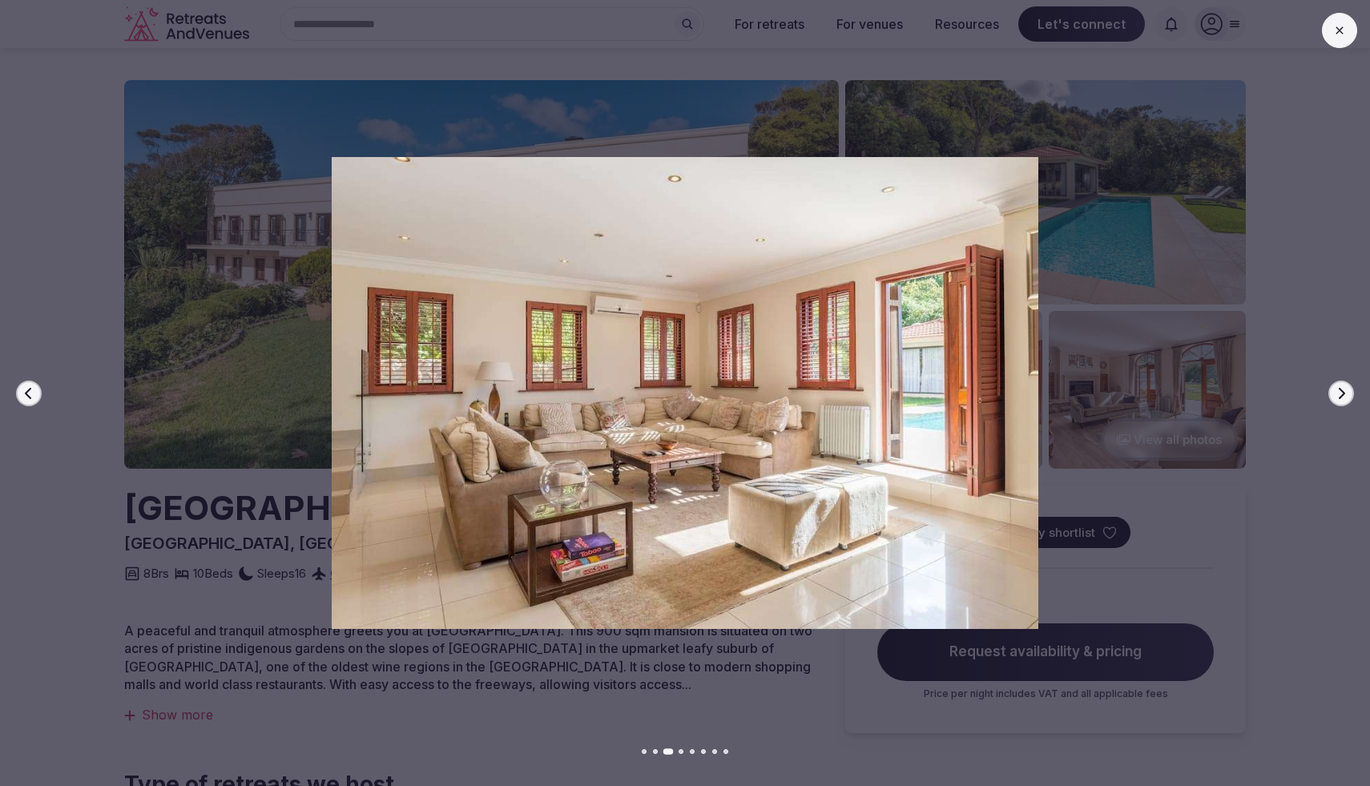
click at [1333, 399] on button "Next slide" at bounding box center [1341, 394] width 26 height 26
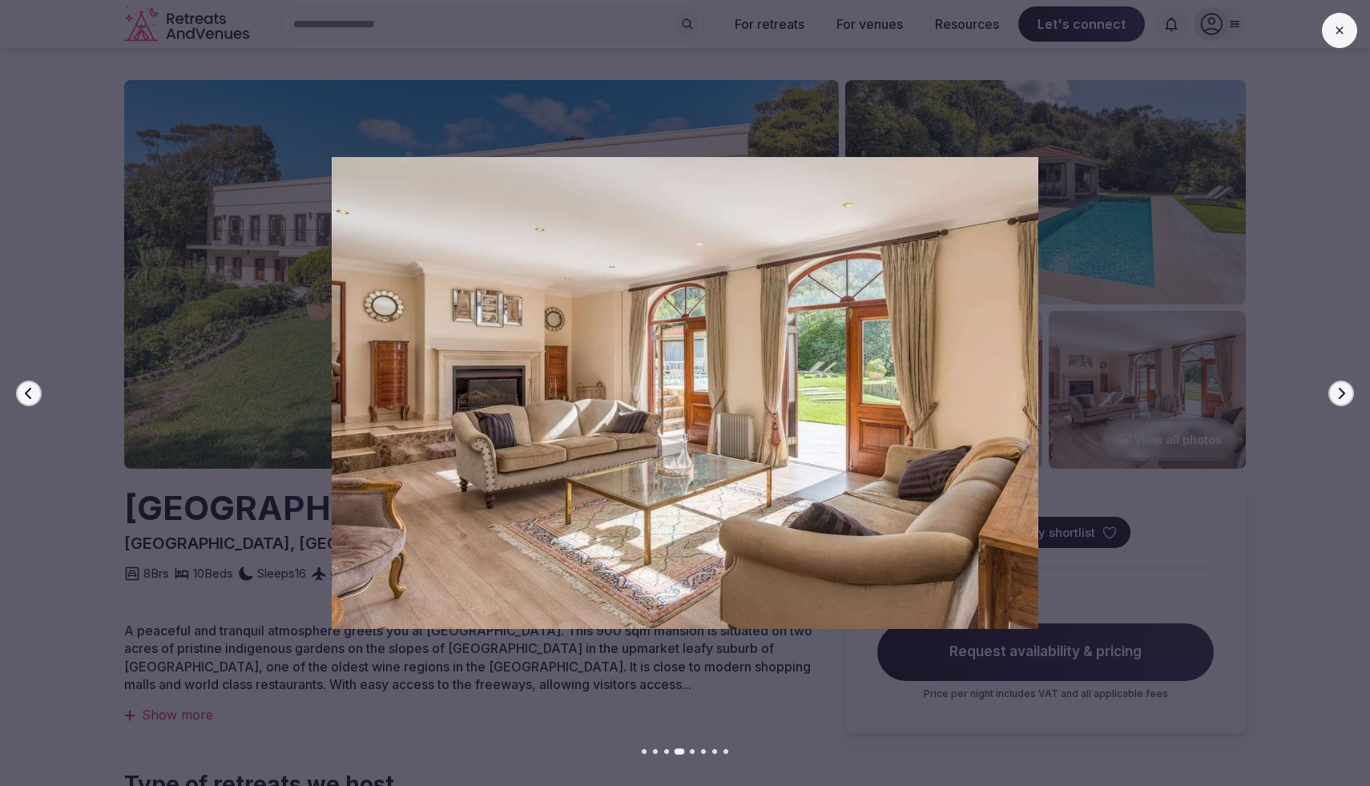
click at [1333, 399] on button "Next slide" at bounding box center [1341, 394] width 26 height 26
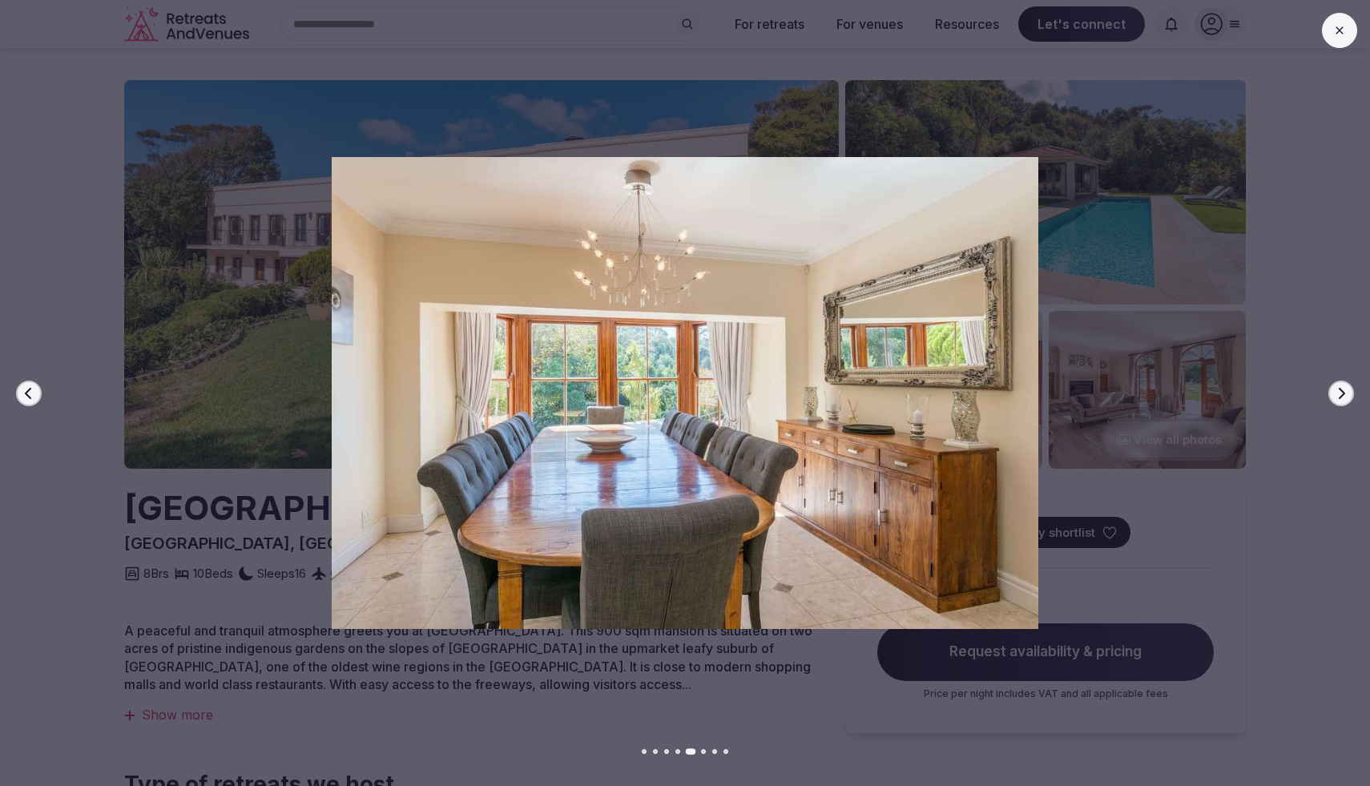
click at [1333, 399] on button "Next slide" at bounding box center [1341, 394] width 26 height 26
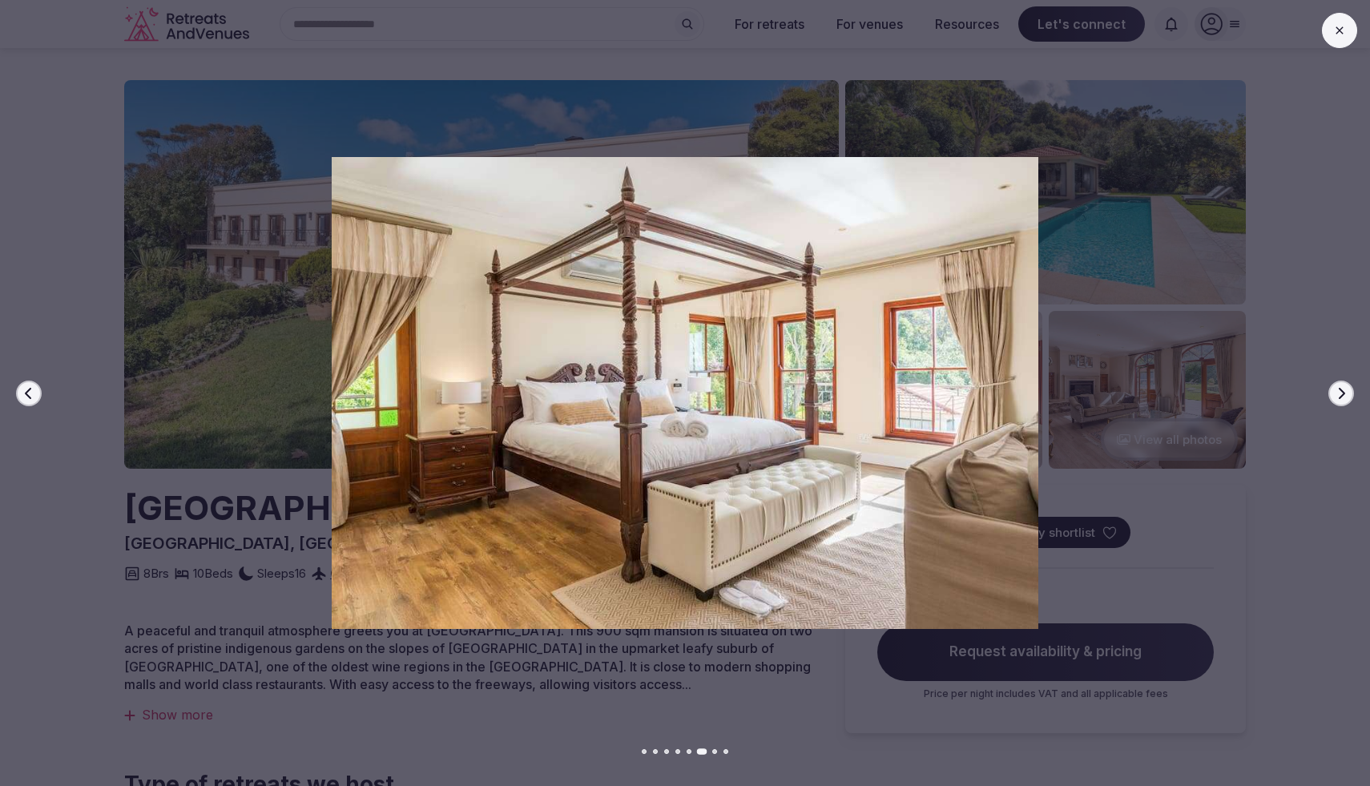
click at [1333, 399] on button "Next slide" at bounding box center [1341, 394] width 26 height 26
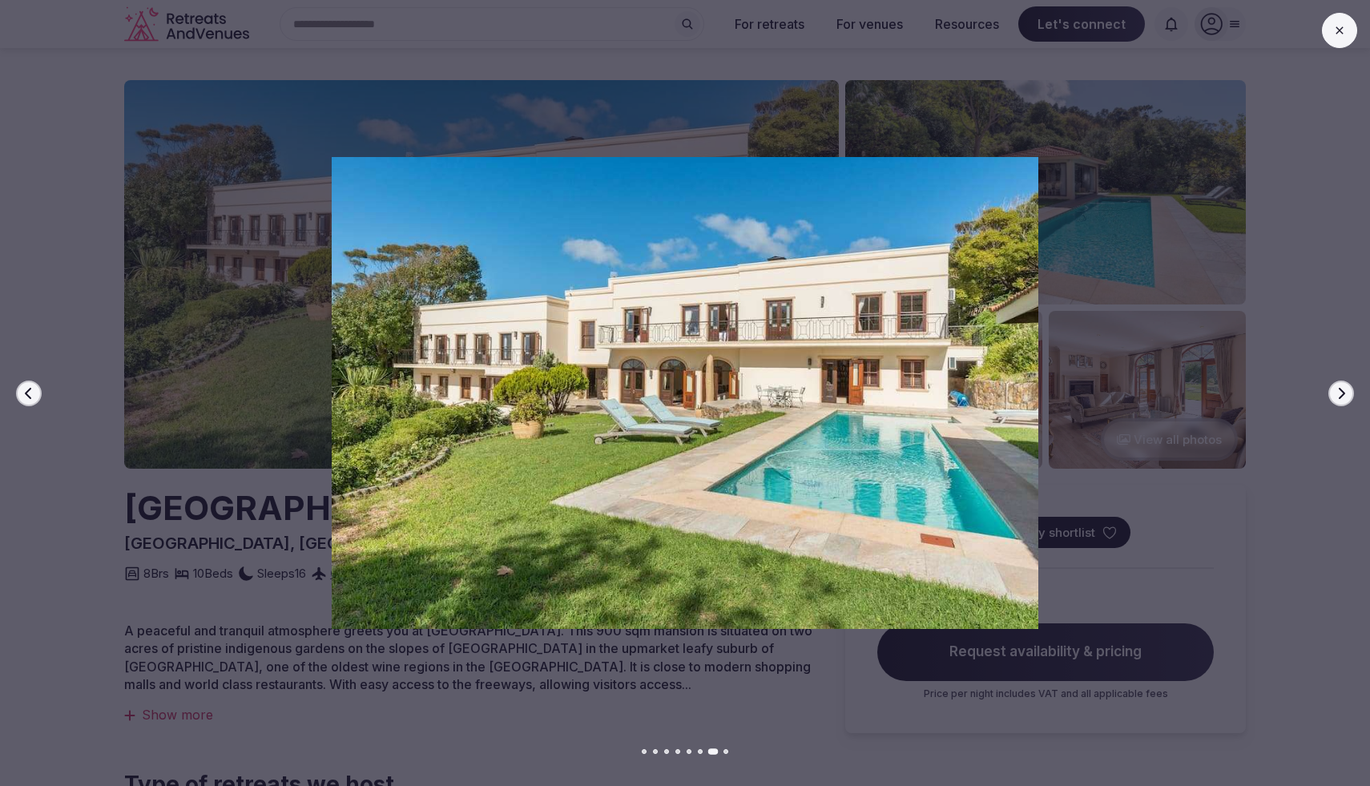
click at [1333, 399] on button "Next slide" at bounding box center [1341, 394] width 26 height 26
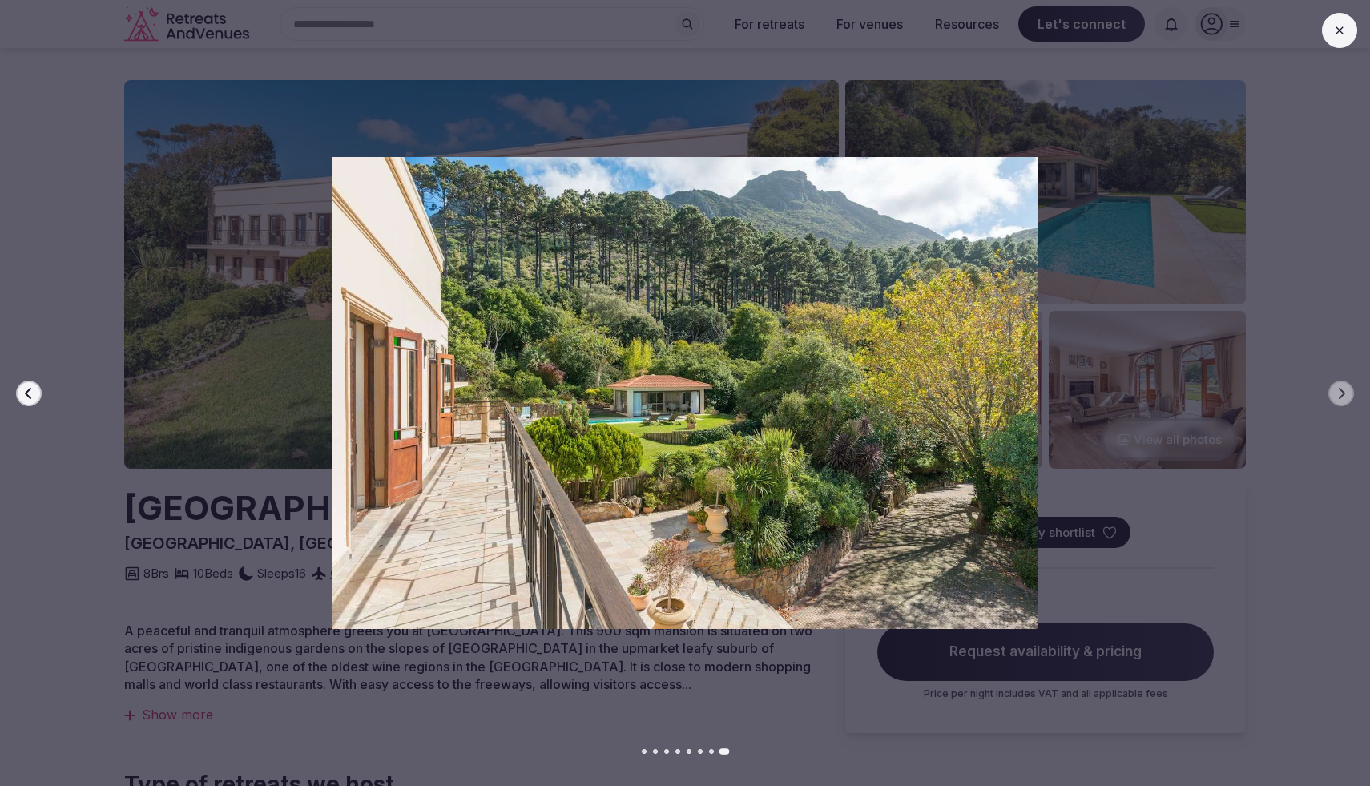
click at [1335, 111] on div "Previous slide Next slide" at bounding box center [685, 393] width 1370 height 786
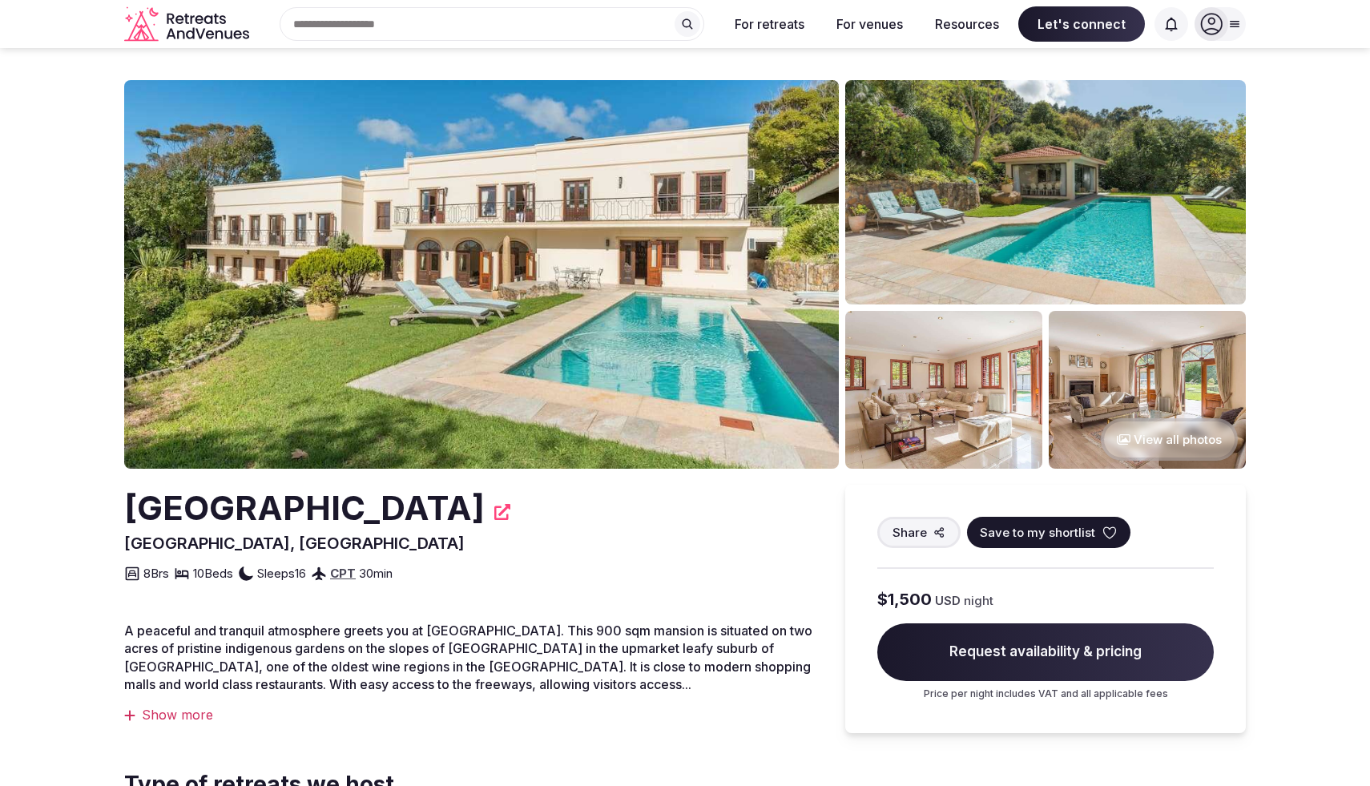
click at [1176, 416] on img at bounding box center [1147, 390] width 197 height 158
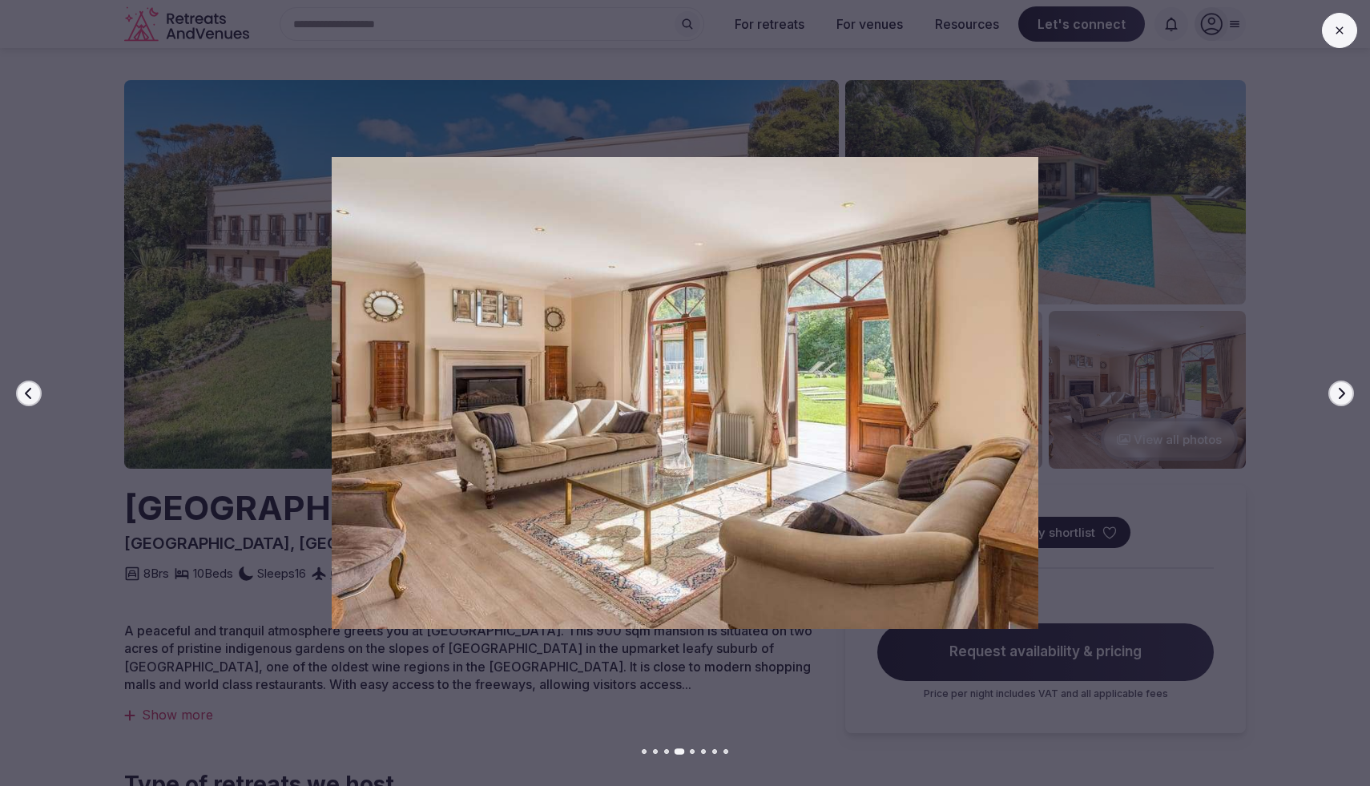
click at [1331, 391] on button "Next slide" at bounding box center [1341, 394] width 26 height 26
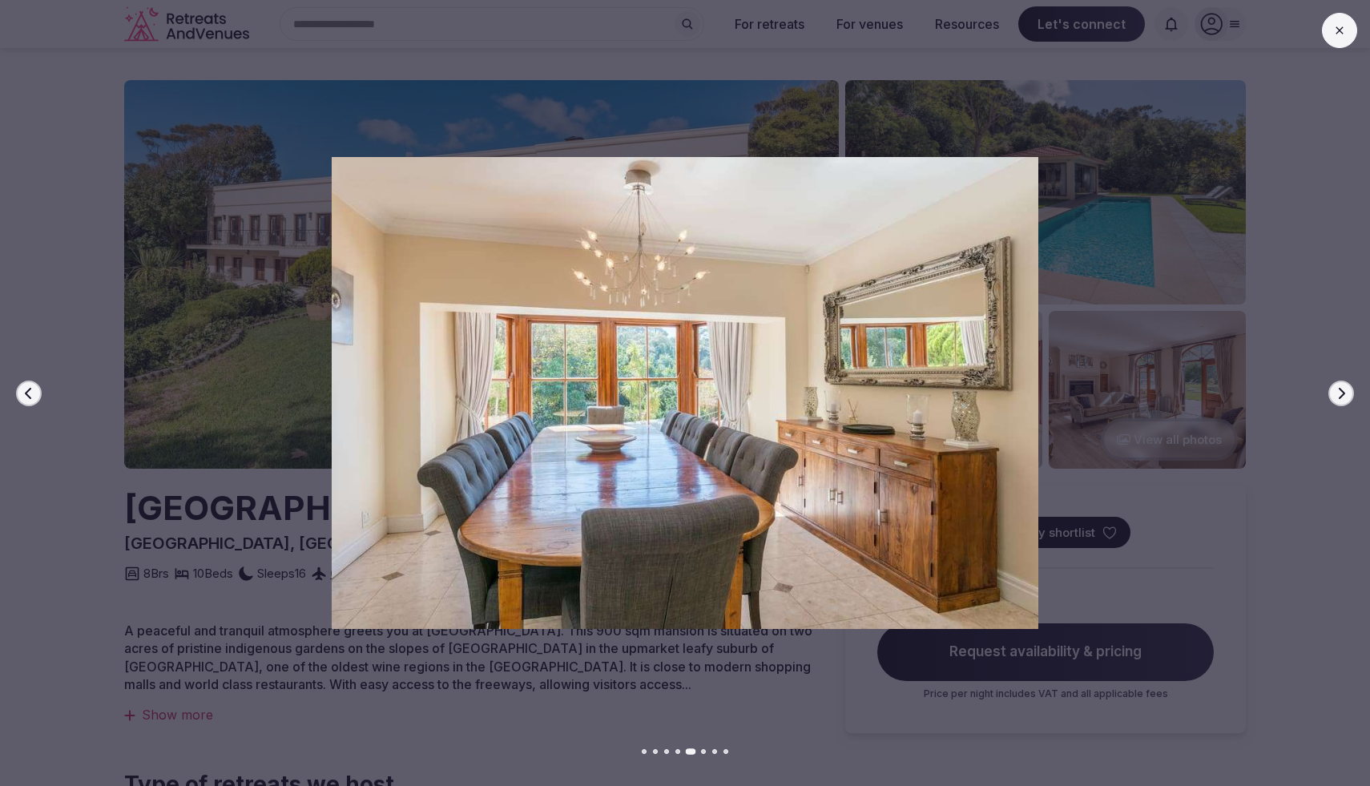
click at [1331, 391] on button "Next slide" at bounding box center [1341, 394] width 26 height 26
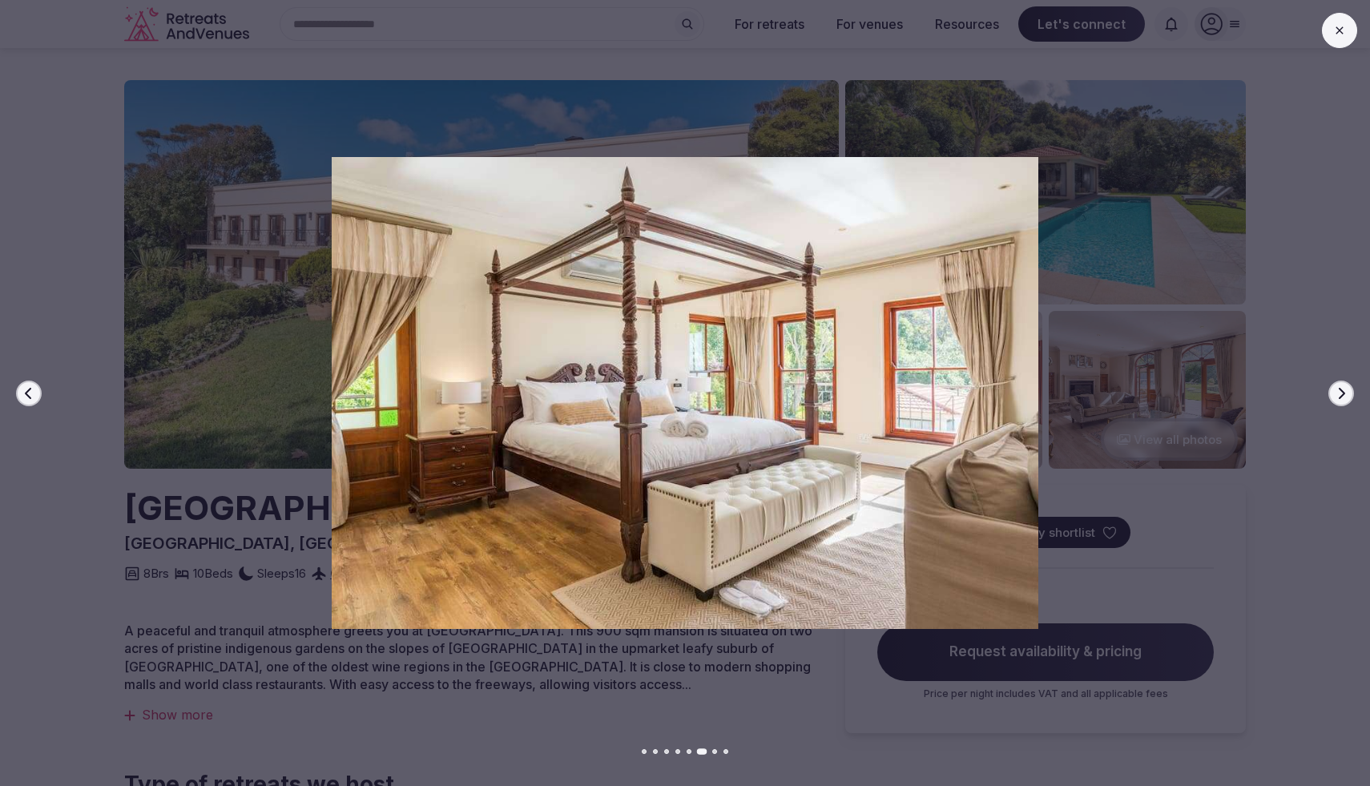
click at [1331, 391] on button "Next slide" at bounding box center [1341, 394] width 26 height 26
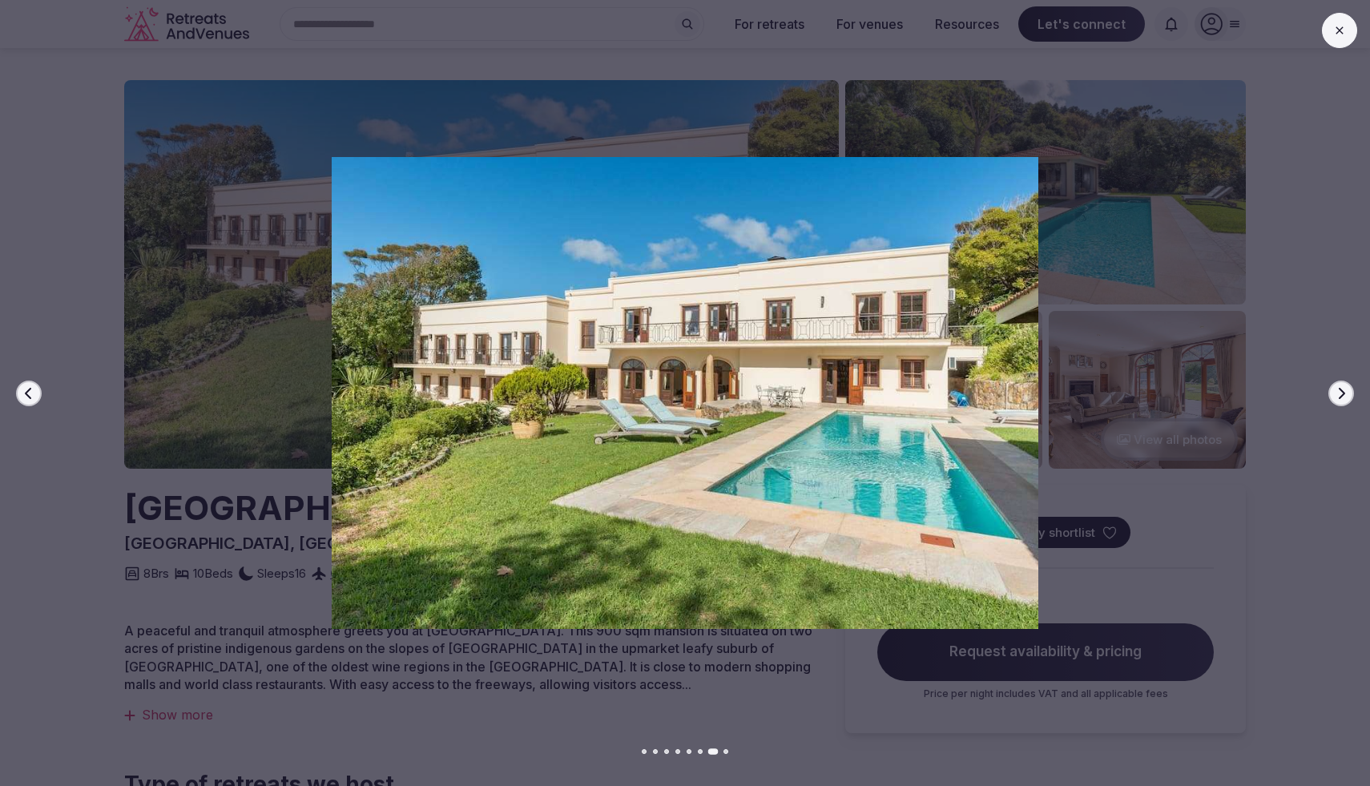
click at [1331, 391] on button "Next slide" at bounding box center [1341, 394] width 26 height 26
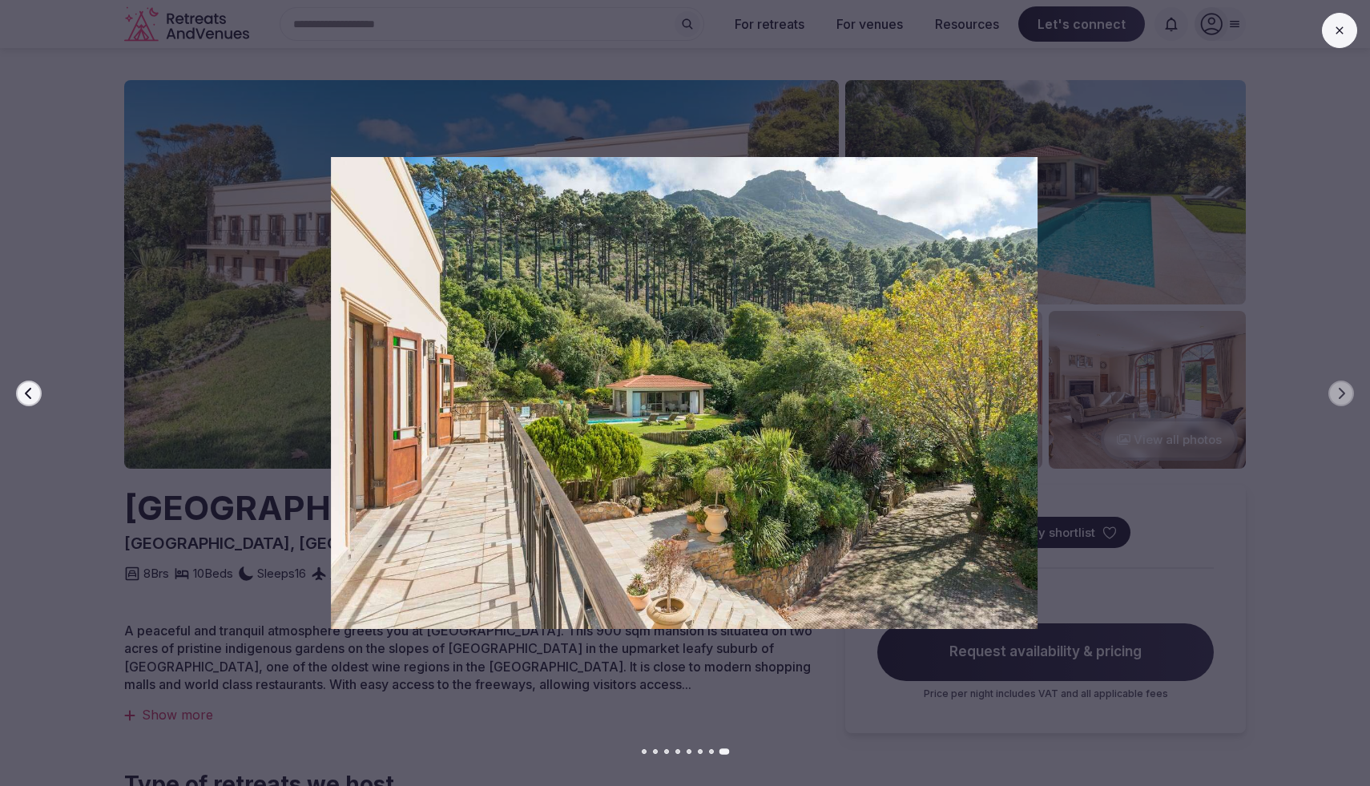
click at [1298, 375] on div at bounding box center [677, 393] width 1383 height 472
drag, startPoint x: 1174, startPoint y: 431, endPoint x: 1272, endPoint y: 151, distance: 296.4
click at [1174, 430] on div at bounding box center [678, 393] width 1383 height 472
click at [1347, 36] on button at bounding box center [1339, 30] width 35 height 35
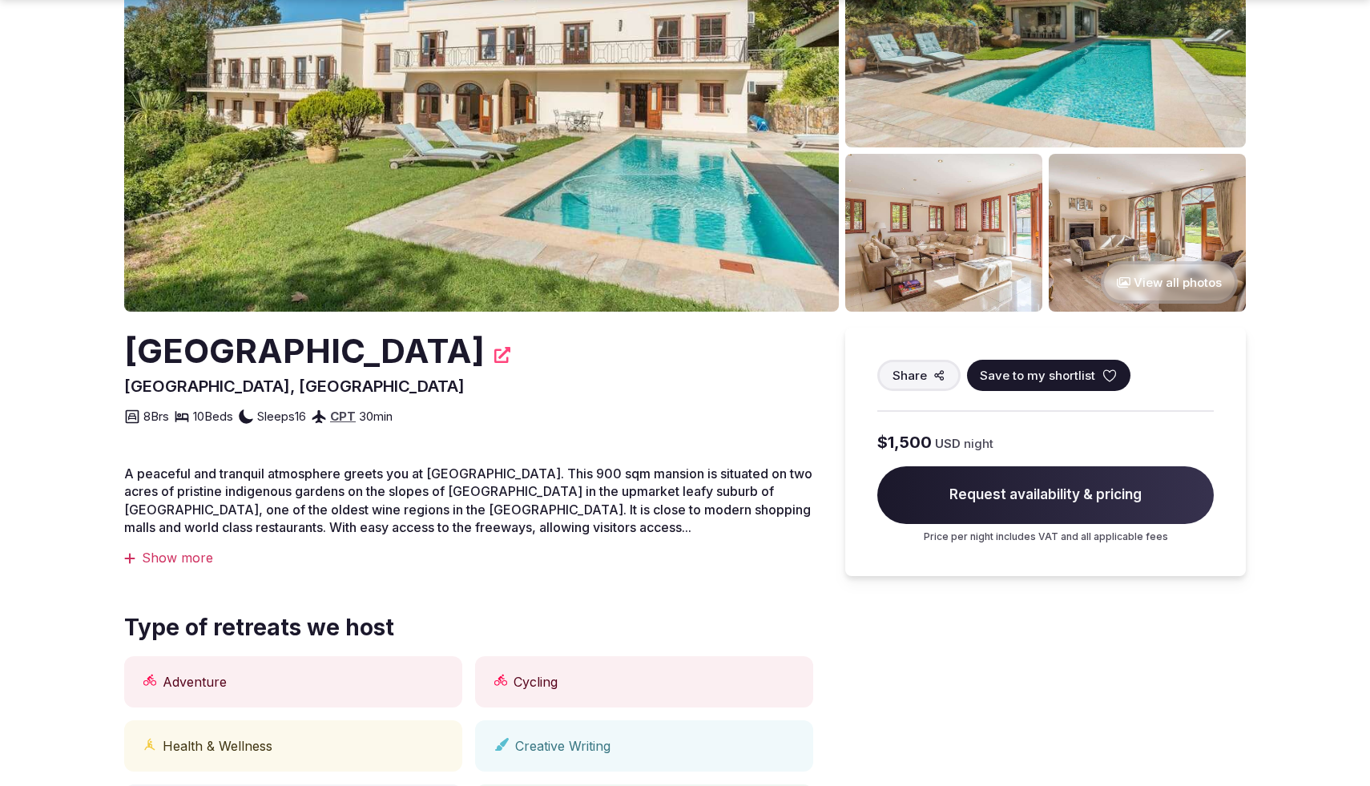
scroll to position [159, 0]
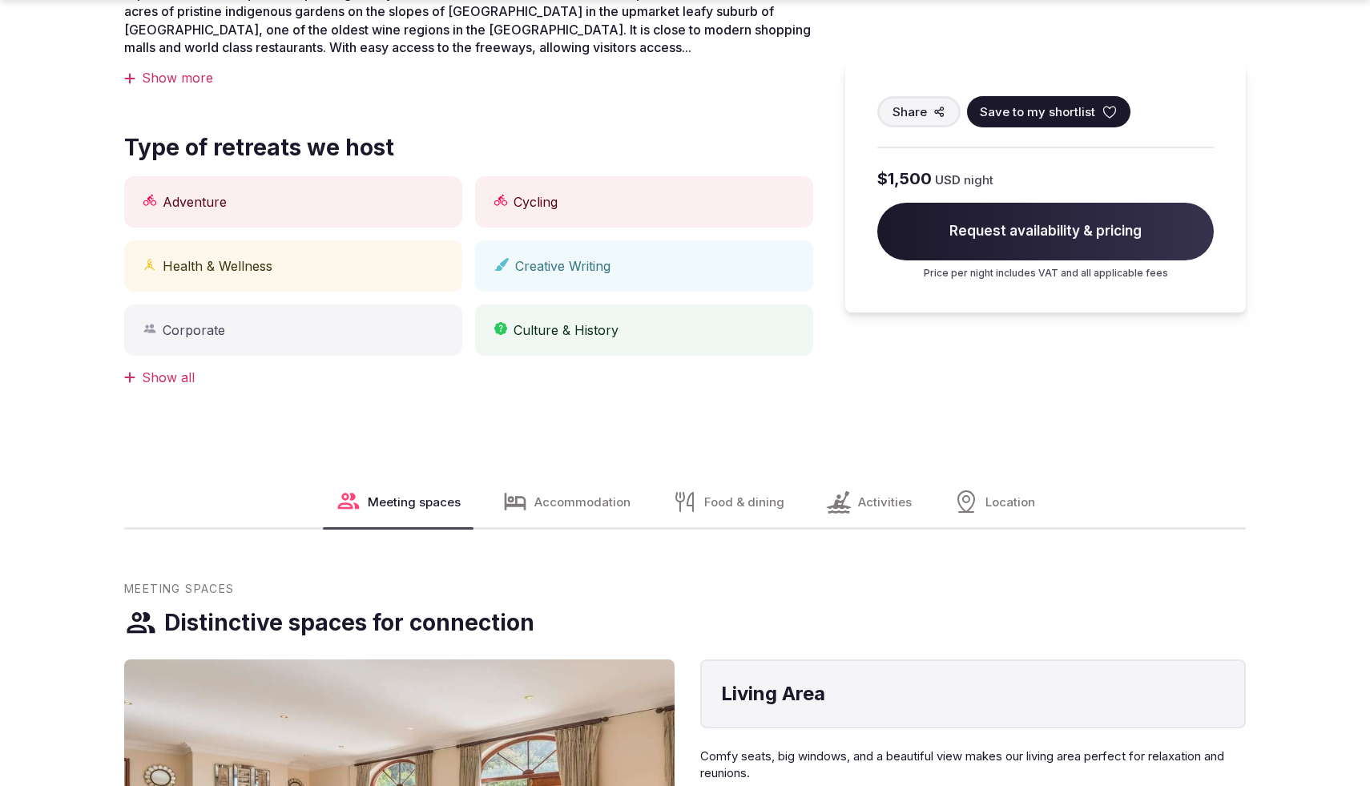
click at [727, 505] on span "Food & dining" at bounding box center [744, 501] width 80 height 17
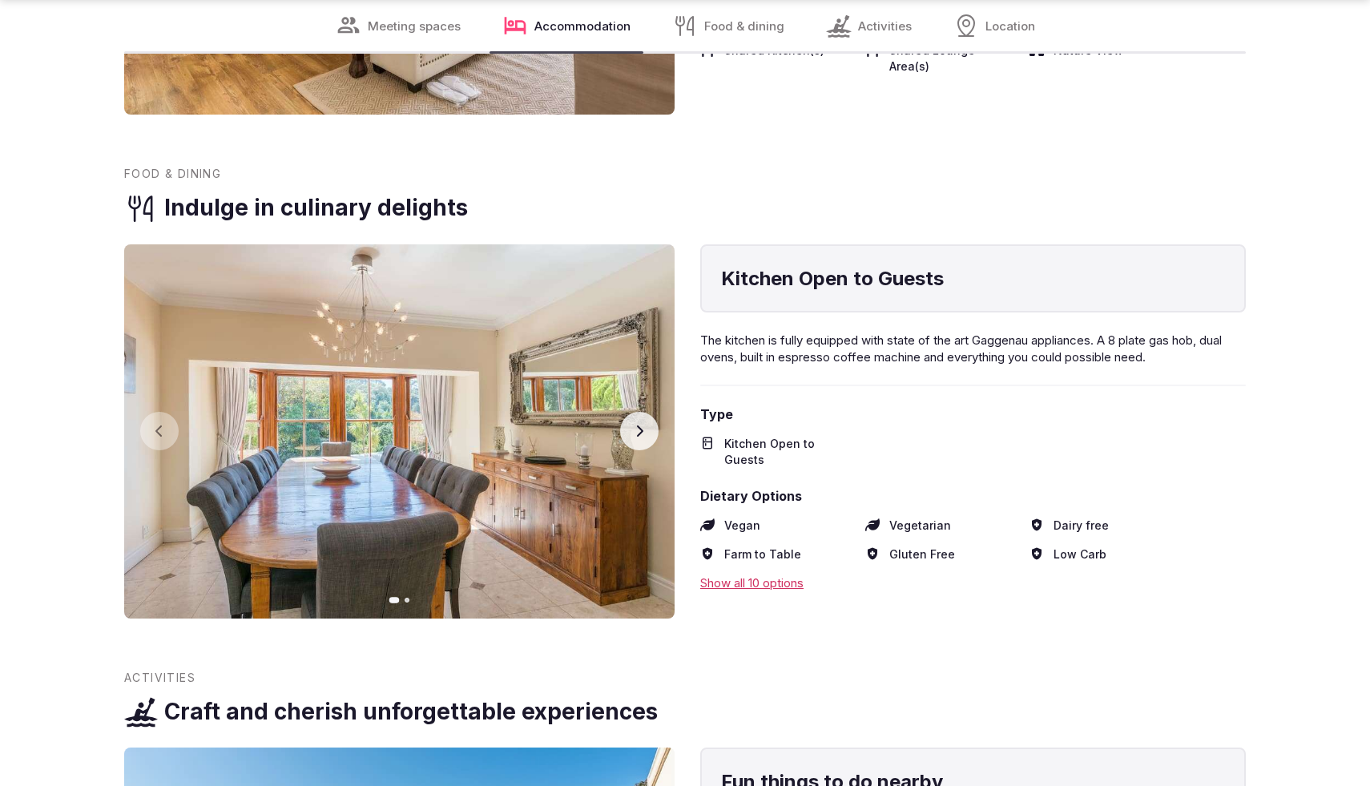
scroll to position [2166, 0]
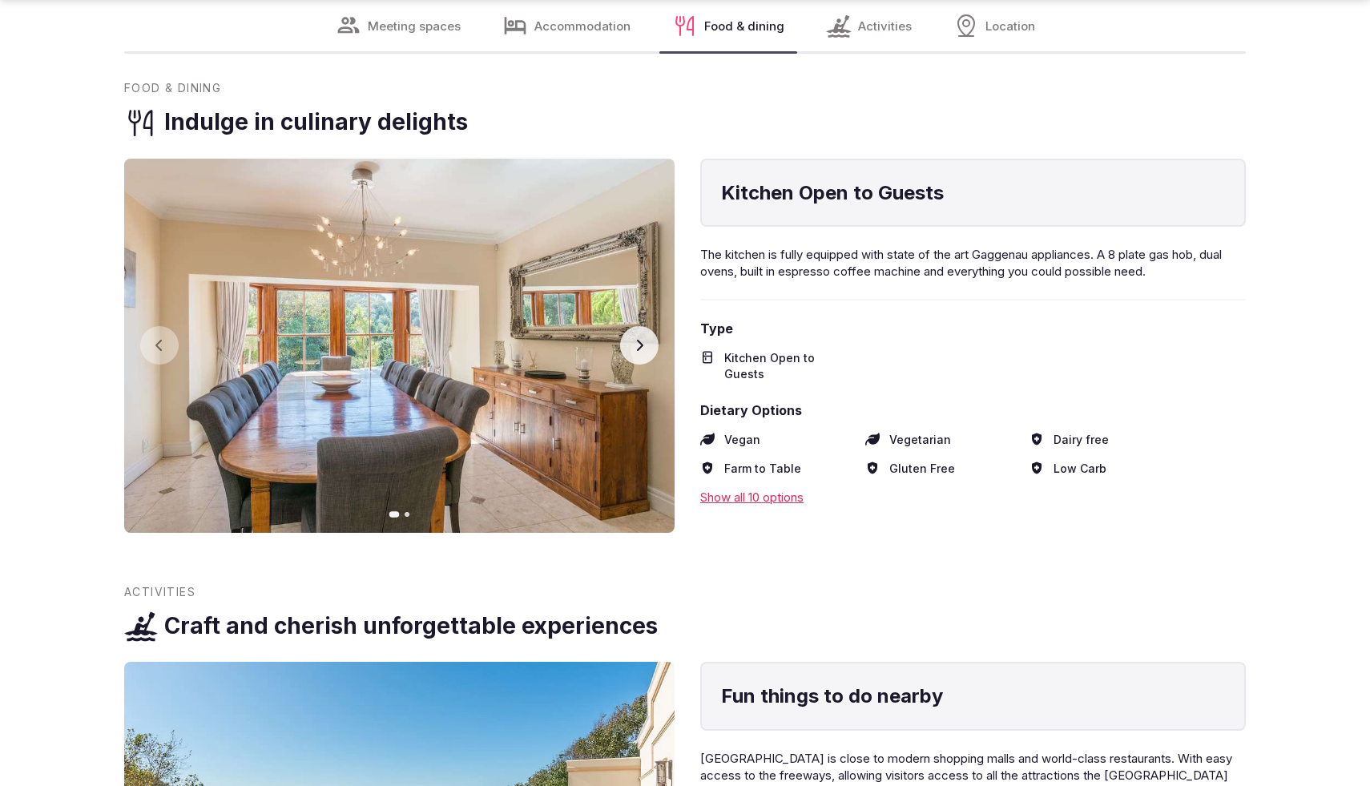
click at [638, 345] on icon "button" at bounding box center [639, 345] width 13 height 13
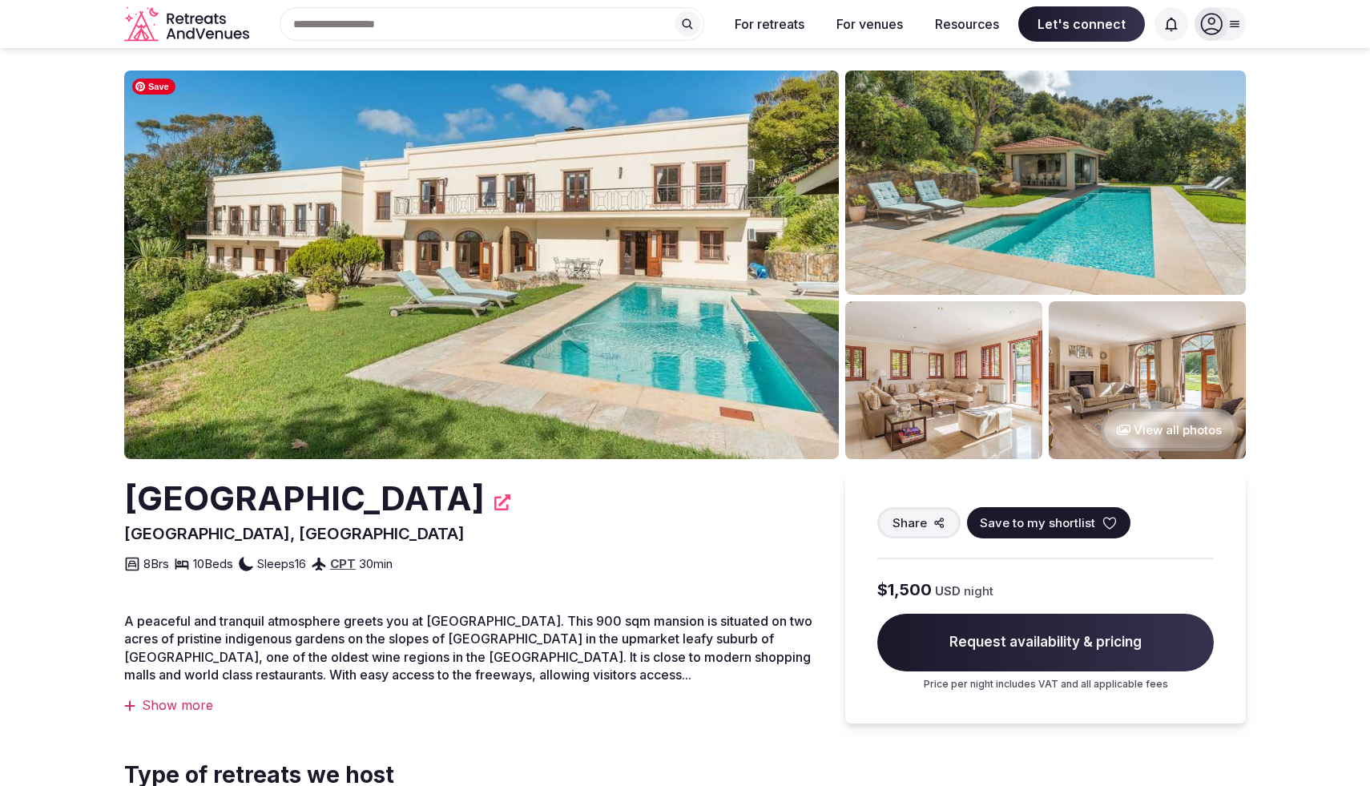
scroll to position [0, 0]
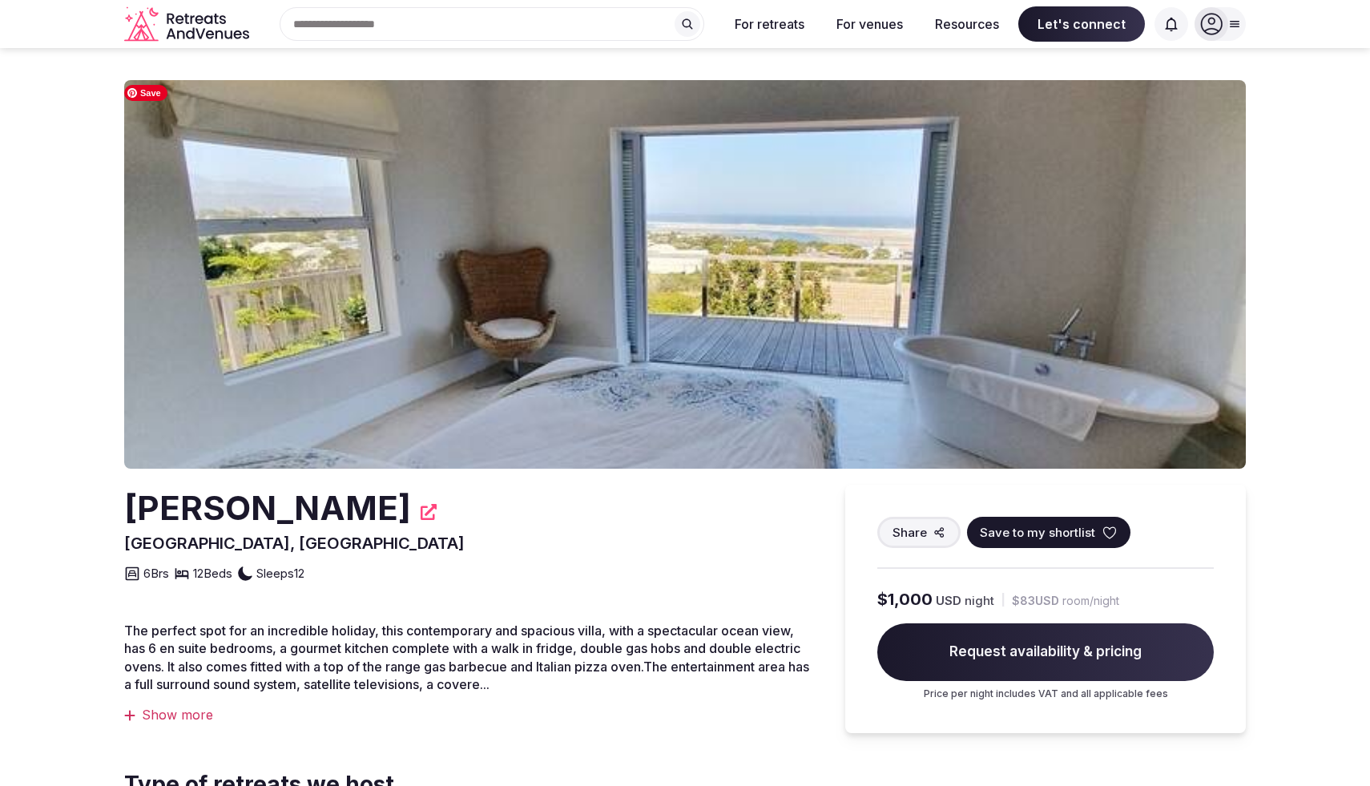
click at [1013, 360] on img at bounding box center [685, 274] width 1122 height 389
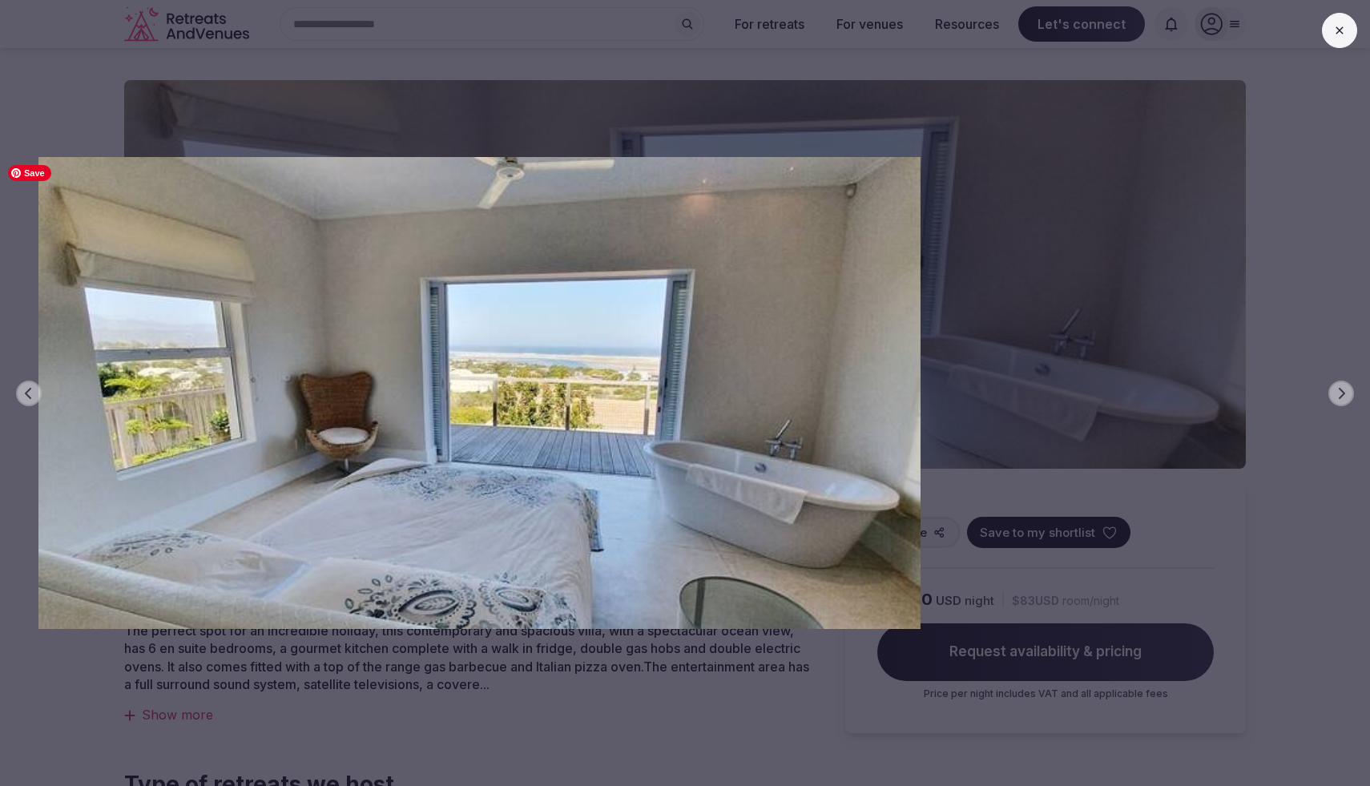
click at [682, 332] on img at bounding box center [479, 393] width 959 height 472
click at [1249, 294] on div "Previous slide Next slide" at bounding box center [685, 393] width 1370 height 786
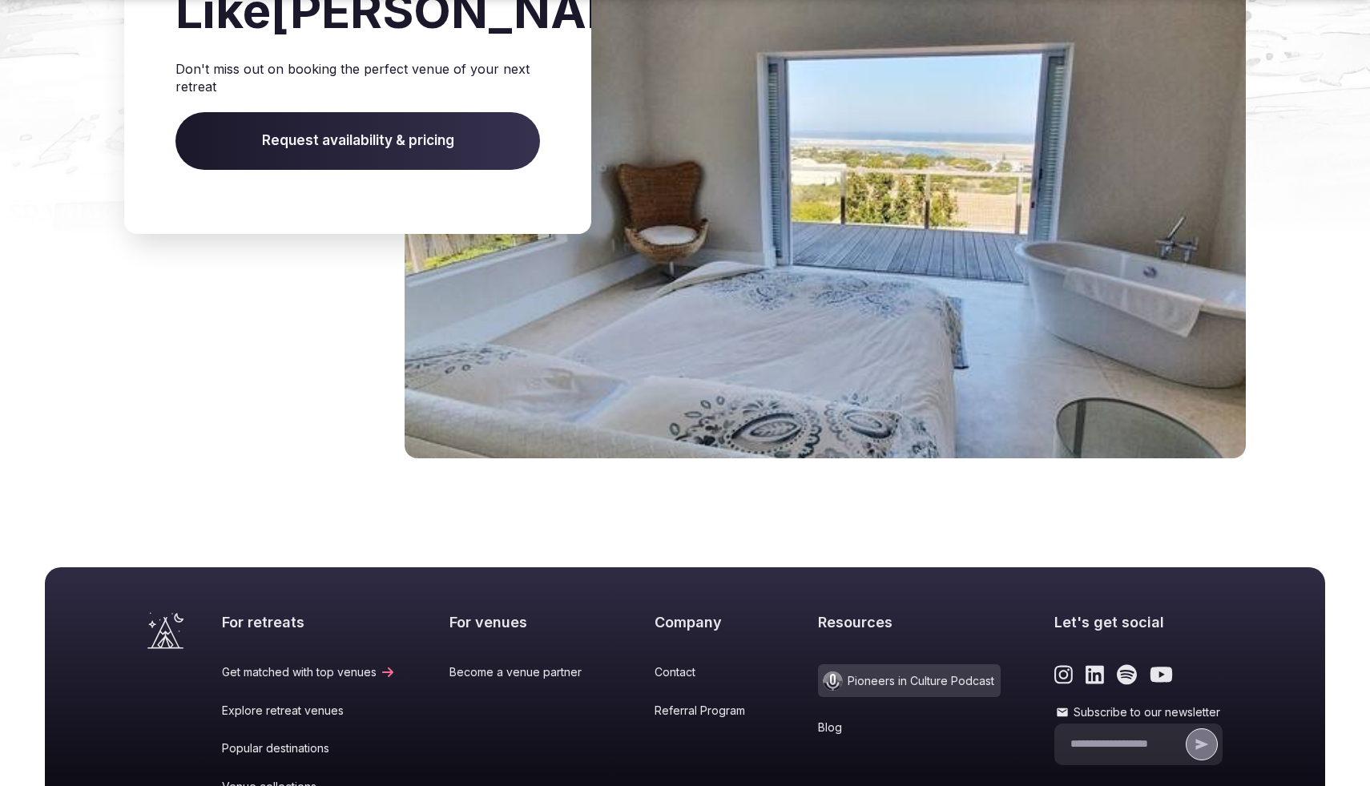
scroll to position [2242, 0]
